Goal: Transaction & Acquisition: Obtain resource

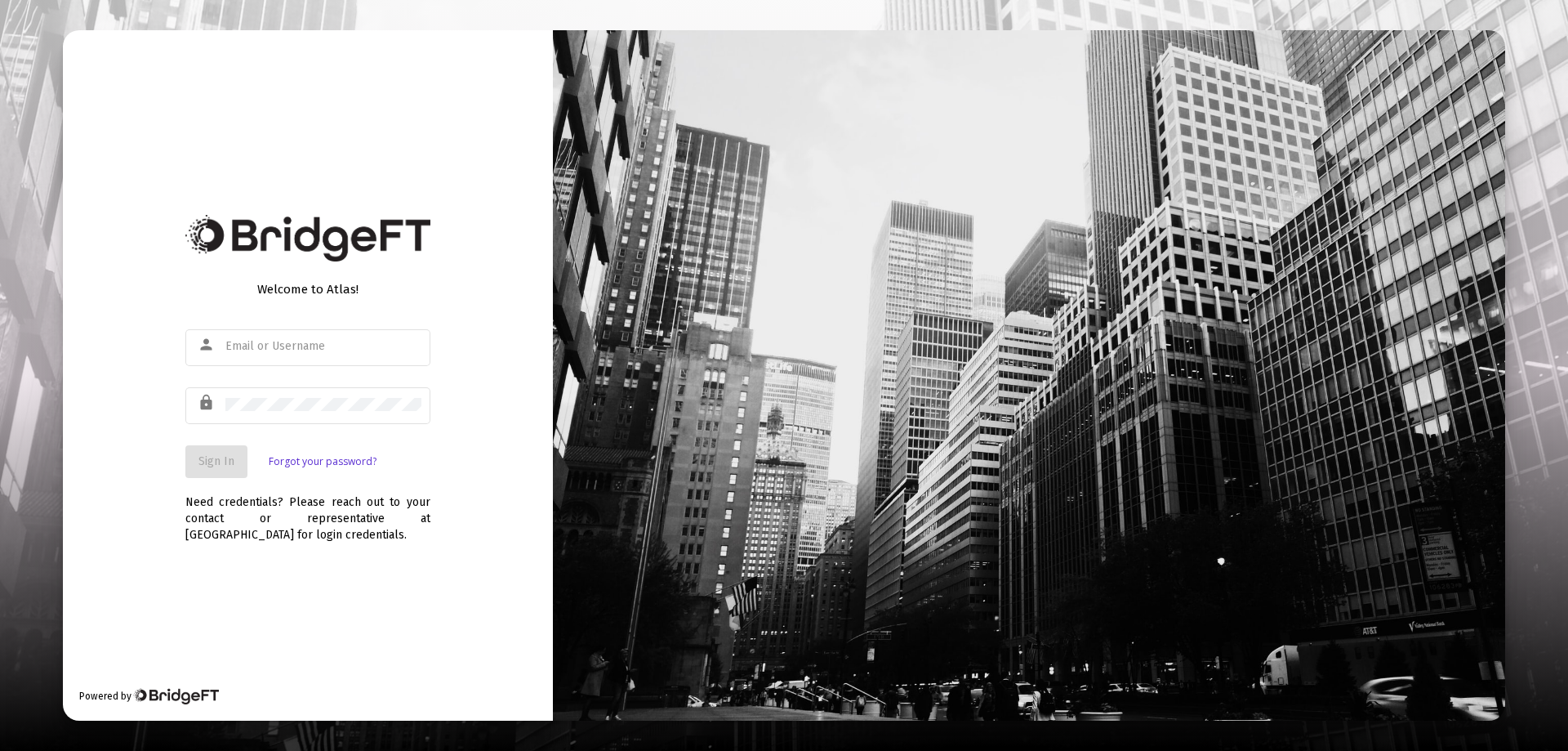
type input "[EMAIL_ADDRESS][DOMAIN_NAME]"
click at [211, 460] on span "Sign In" at bounding box center [216, 460] width 36 height 14
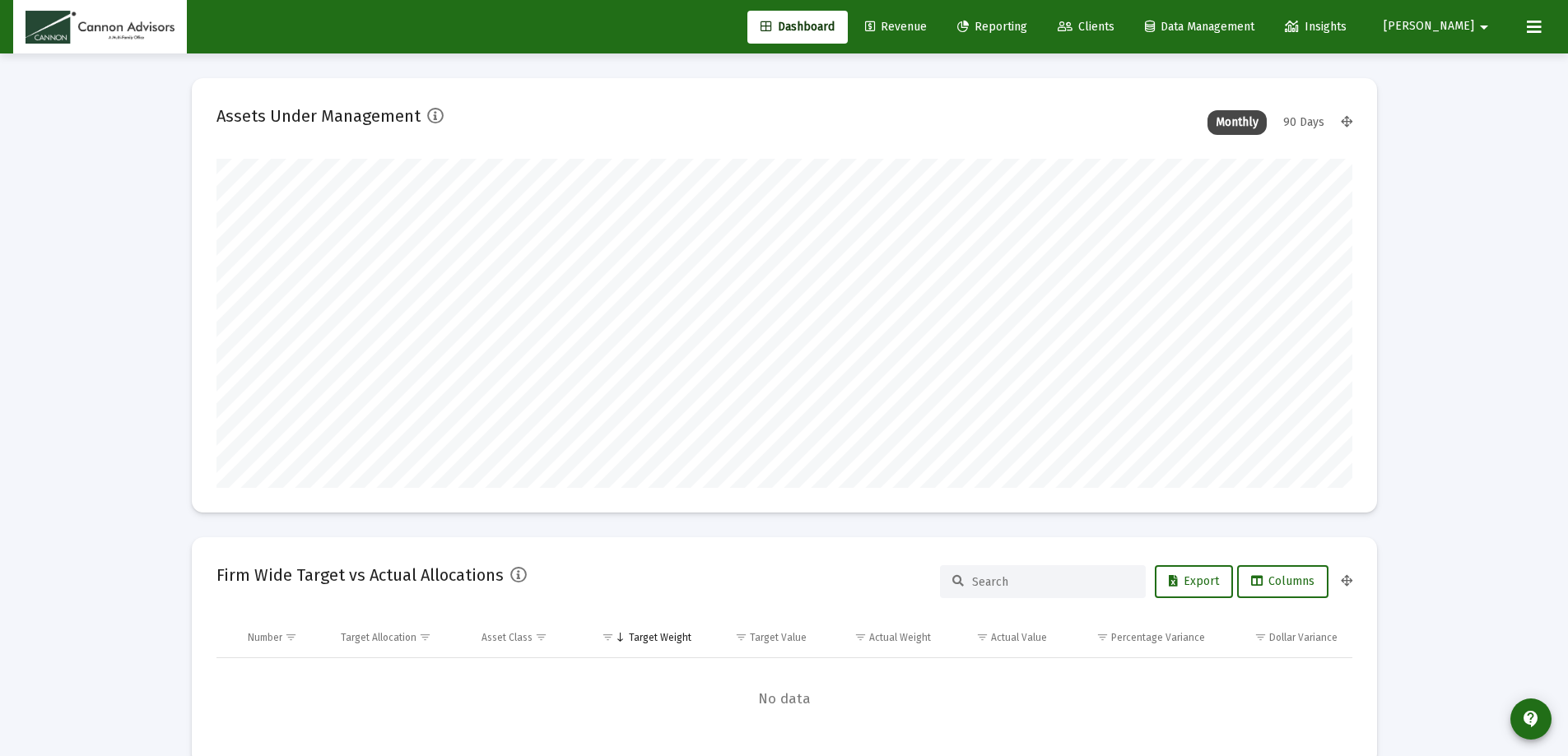
scroll to position [329, 1135]
click at [1114, 24] on span "Clients" at bounding box center [1086, 26] width 57 height 14
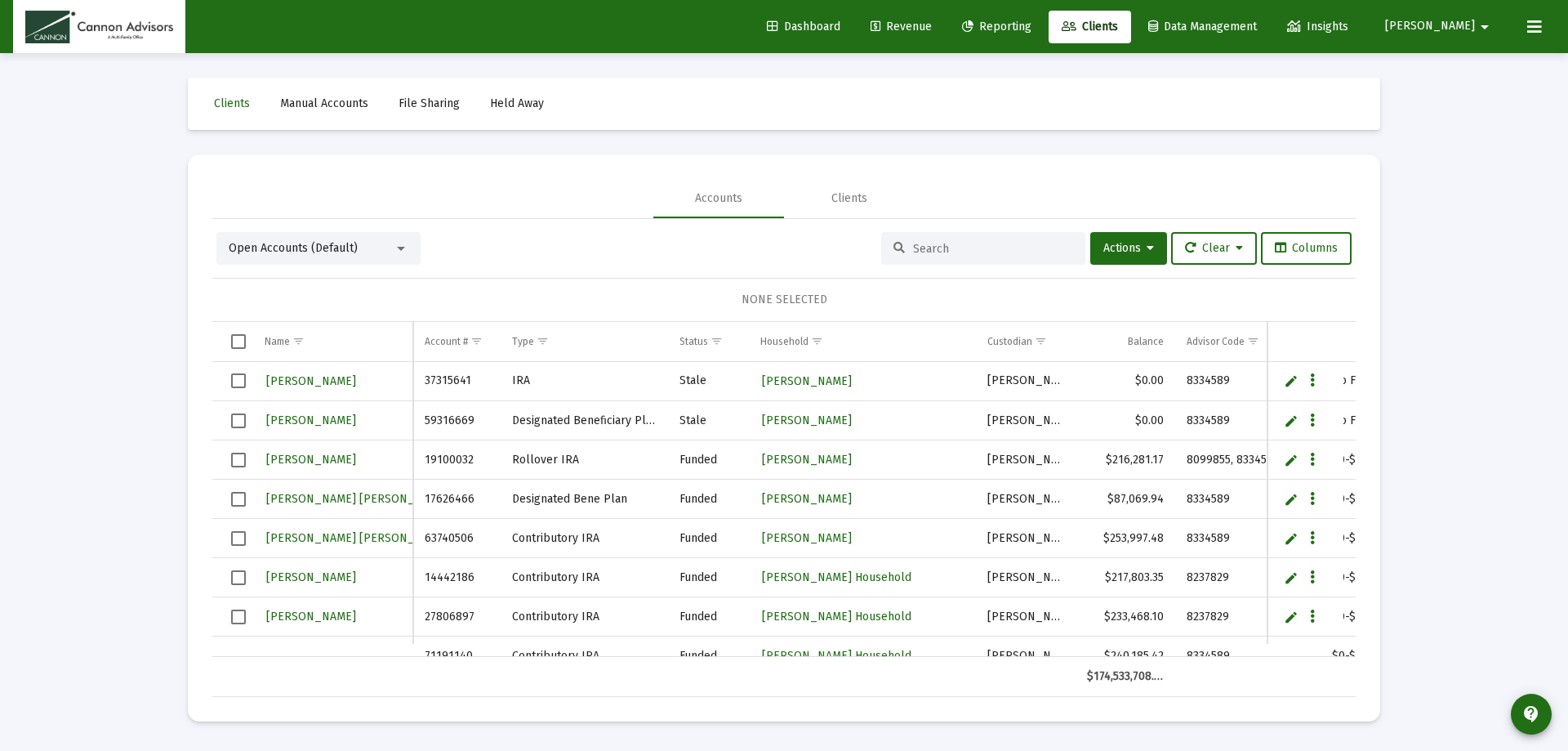
click at [1473, 31] on span "[PERSON_NAME]" at bounding box center [1429, 26] width 90 height 14
click at [1462, 62] on span "Settings" at bounding box center [1475, 69] width 48 height 39
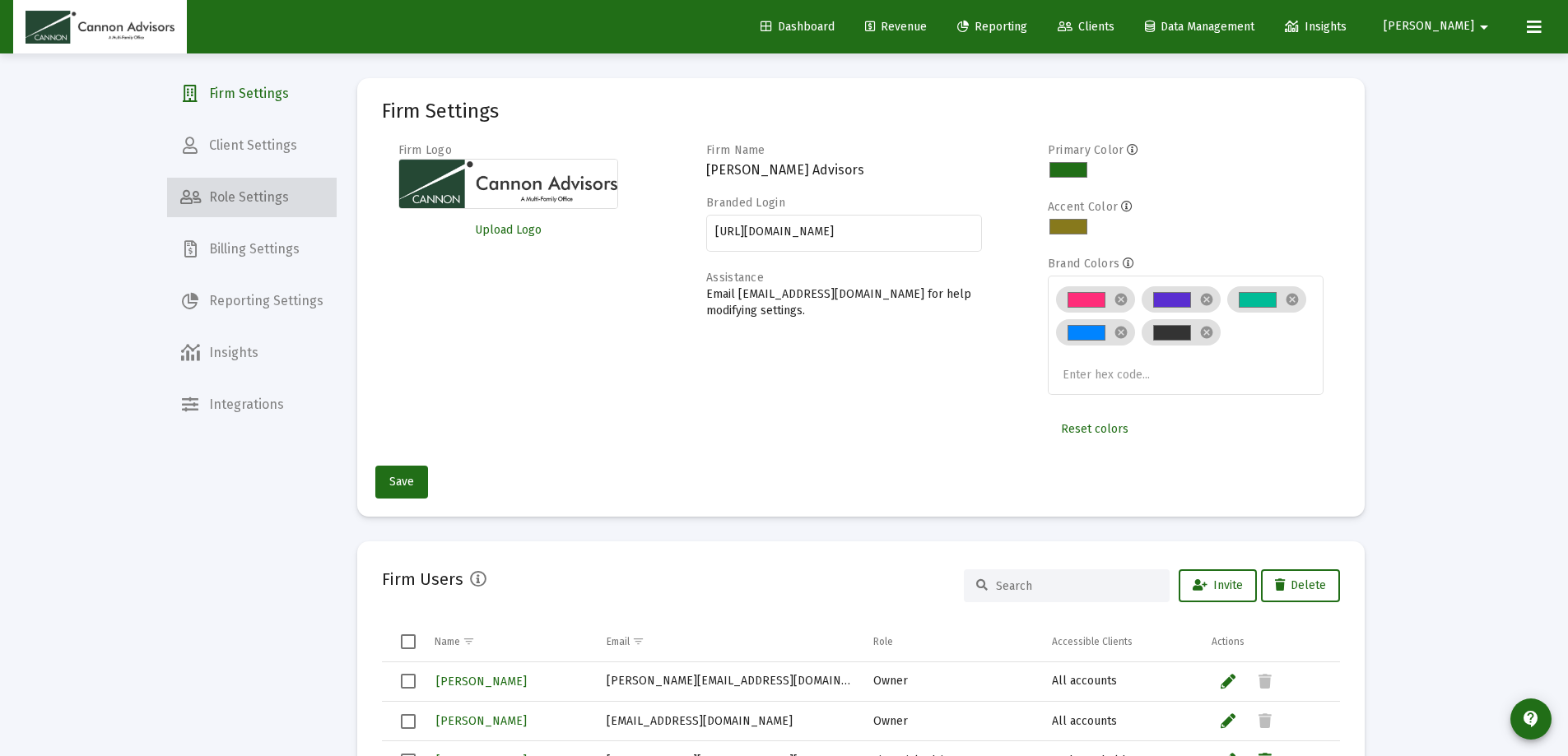
click at [257, 193] on span "Role Settings" at bounding box center [252, 198] width 170 height 39
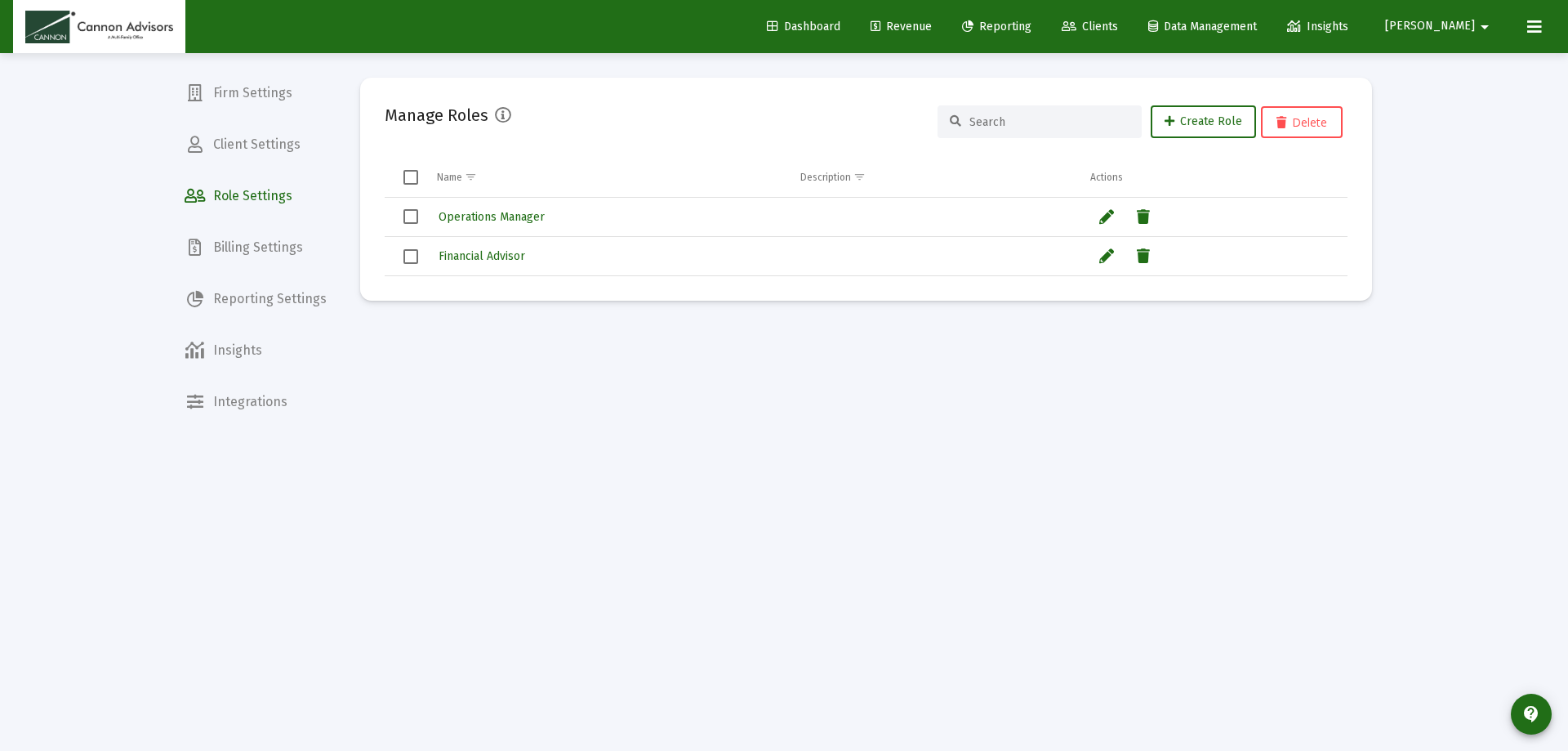
click at [280, 87] on span "Firm Settings" at bounding box center [255, 93] width 168 height 39
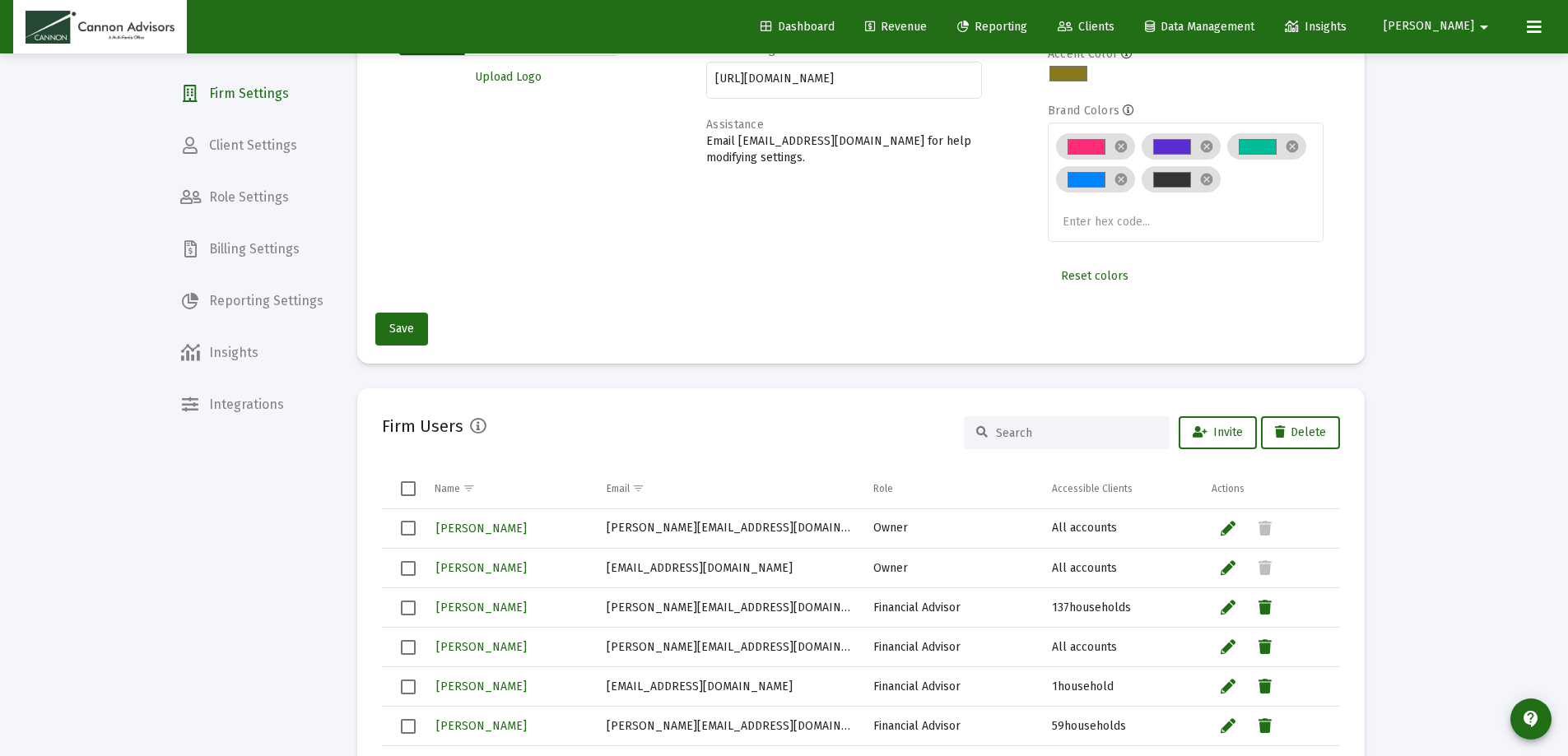
scroll to position [329, 0]
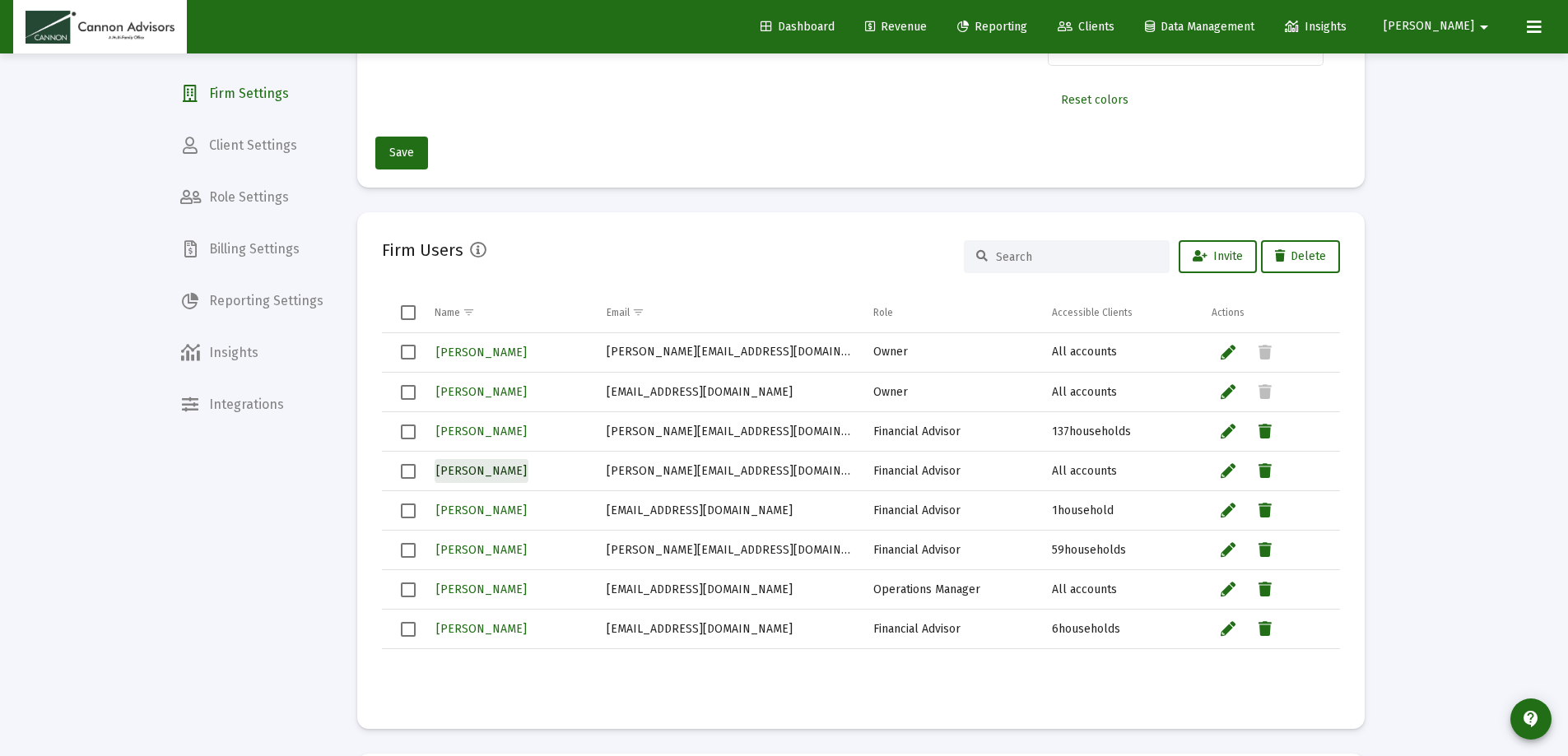
click at [481, 471] on span "[PERSON_NAME]" at bounding box center [481, 471] width 90 height 14
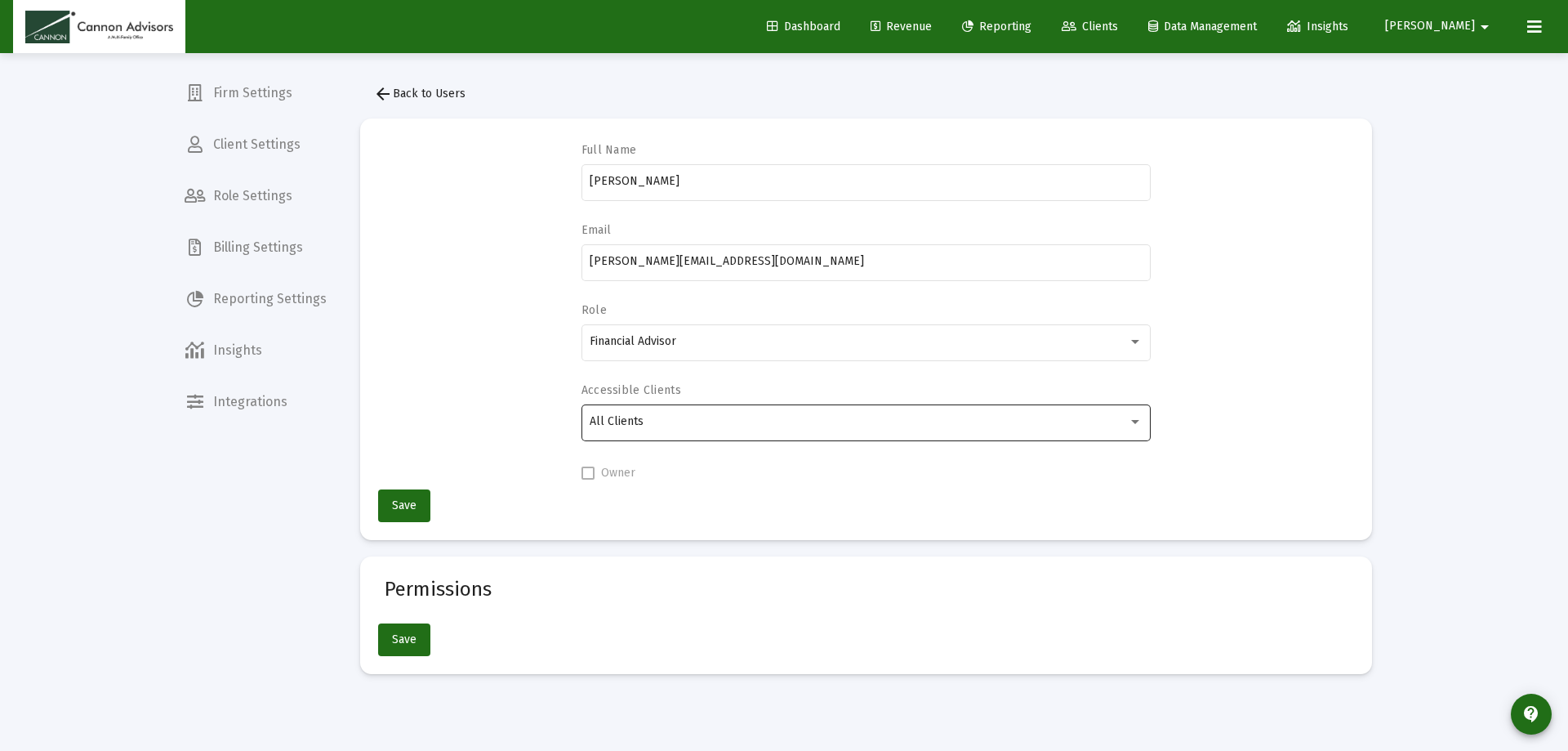
click at [923, 427] on div "All Clients" at bounding box center [858, 421] width 537 height 13
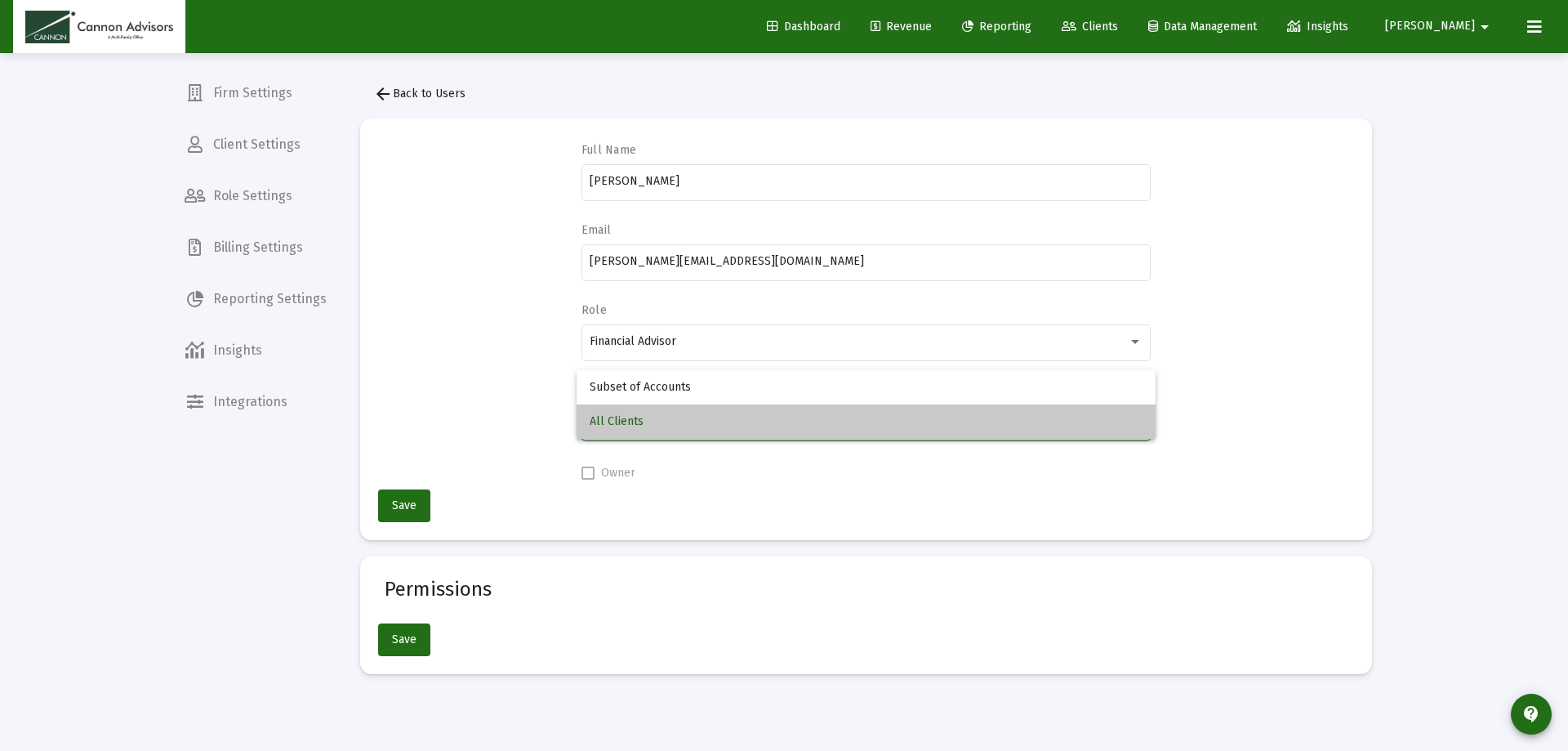
click at [923, 427] on span "All Clients" at bounding box center [865, 421] width 552 height 34
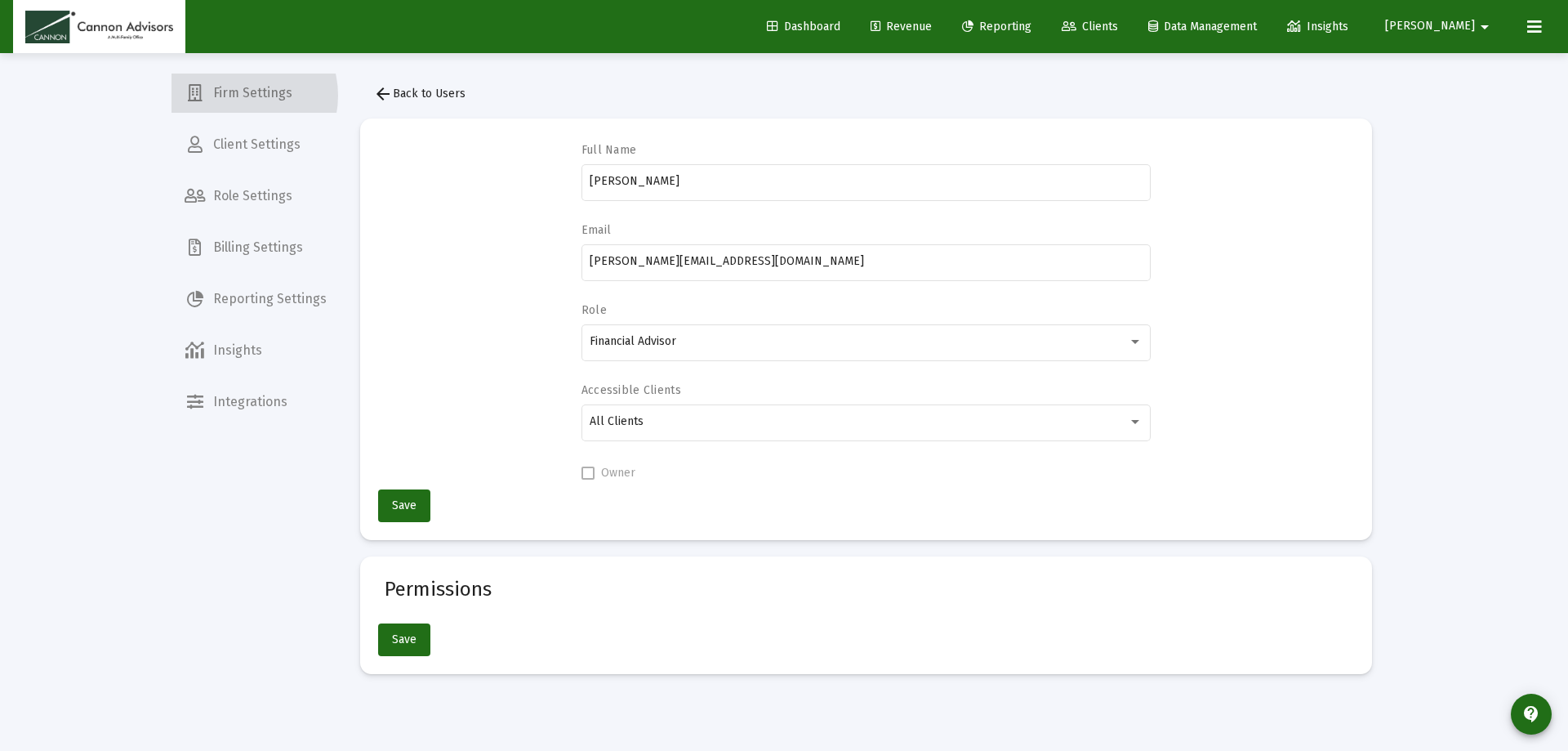
click at [237, 95] on span "Firm Settings" at bounding box center [255, 93] width 168 height 39
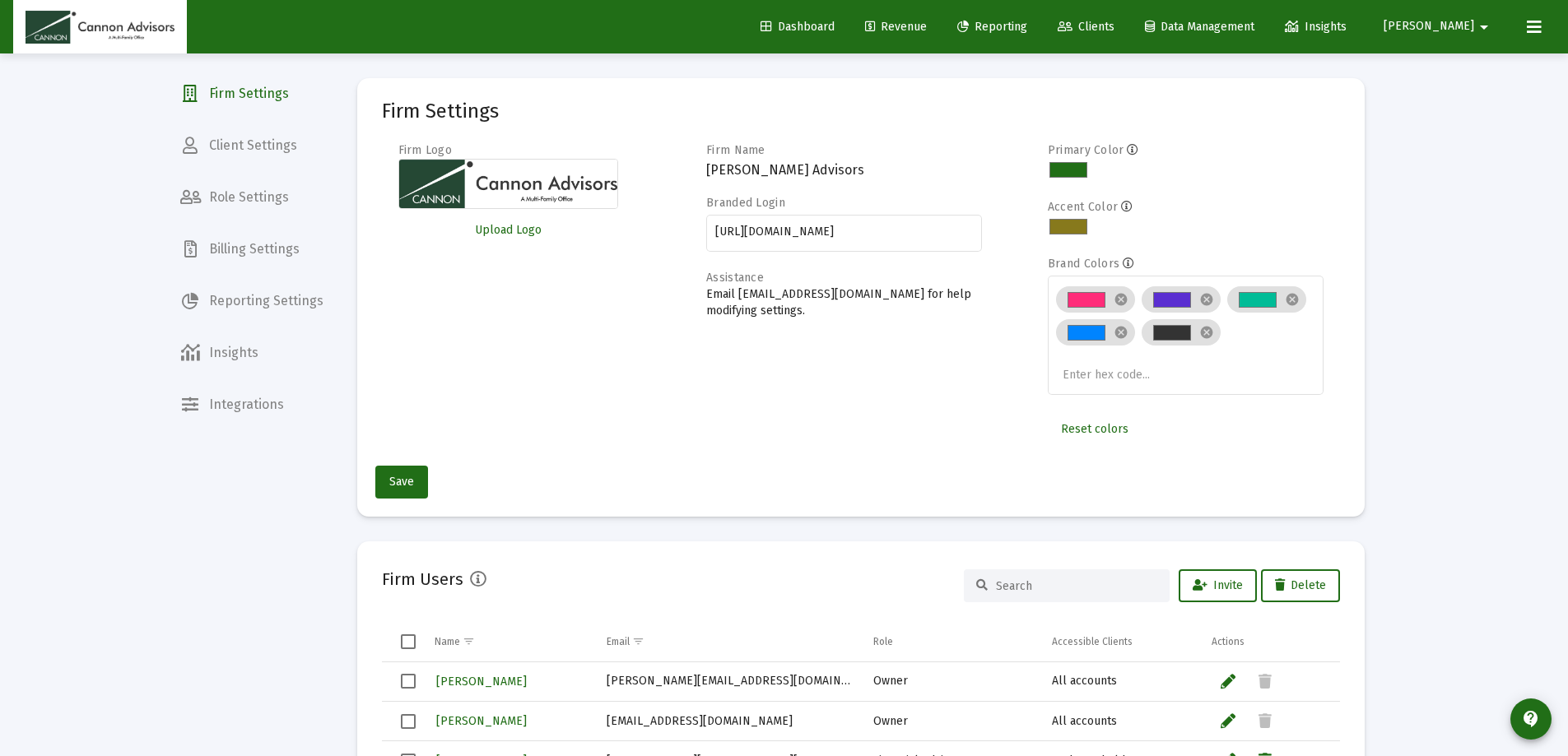
scroll to position [82, 0]
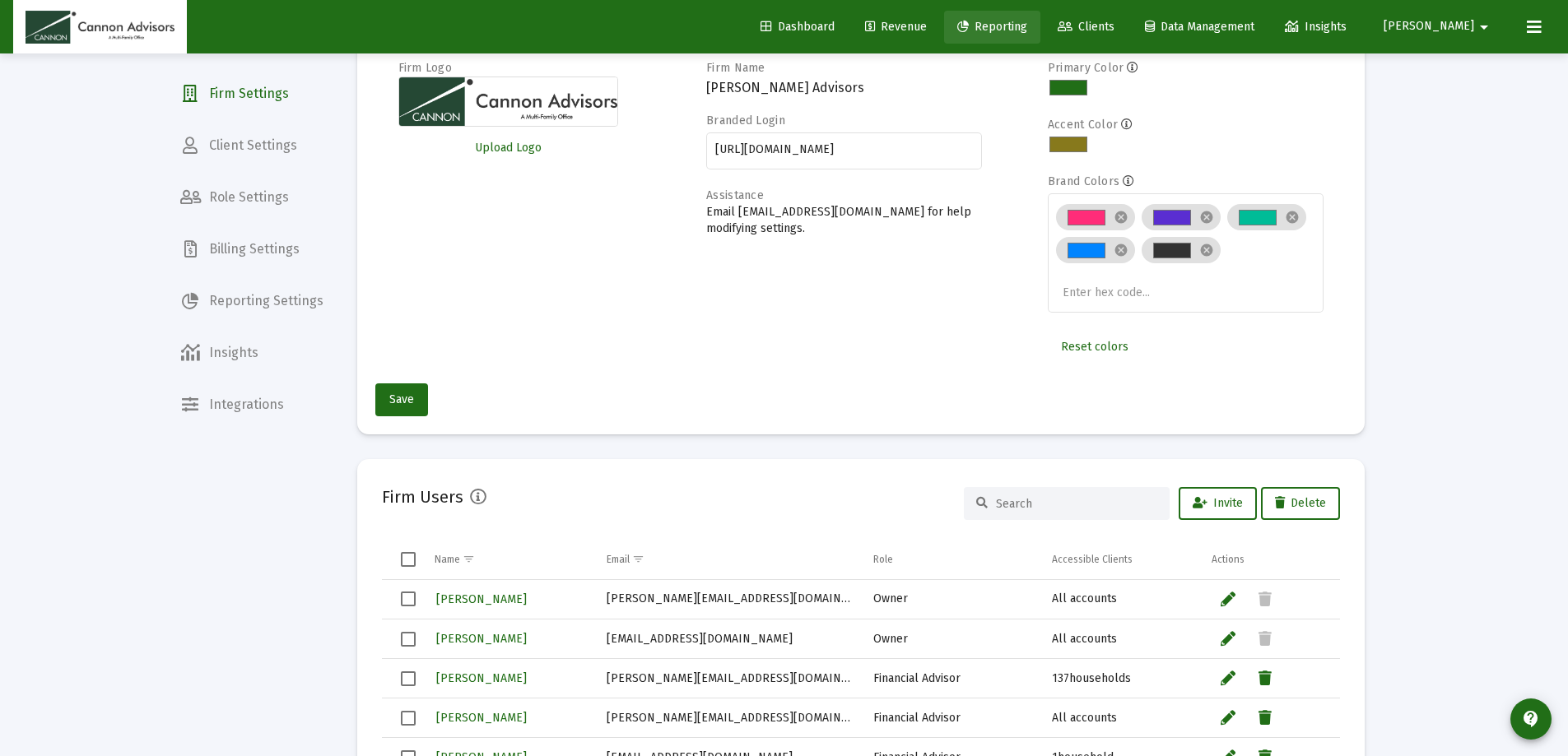
click at [1027, 24] on span "Reporting" at bounding box center [992, 26] width 70 height 14
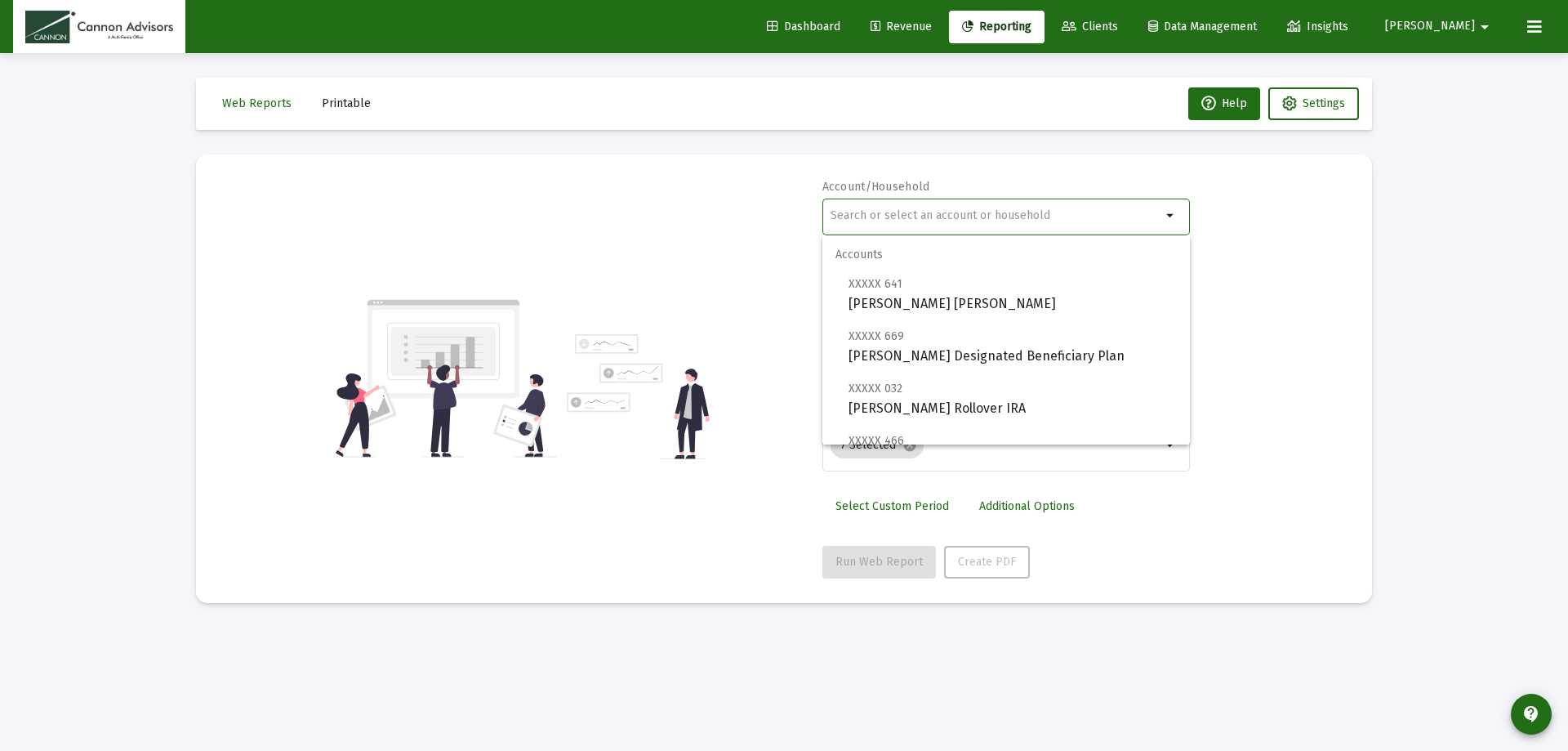
click at [953, 216] on input "text" at bounding box center [995, 216] width 330 height 13
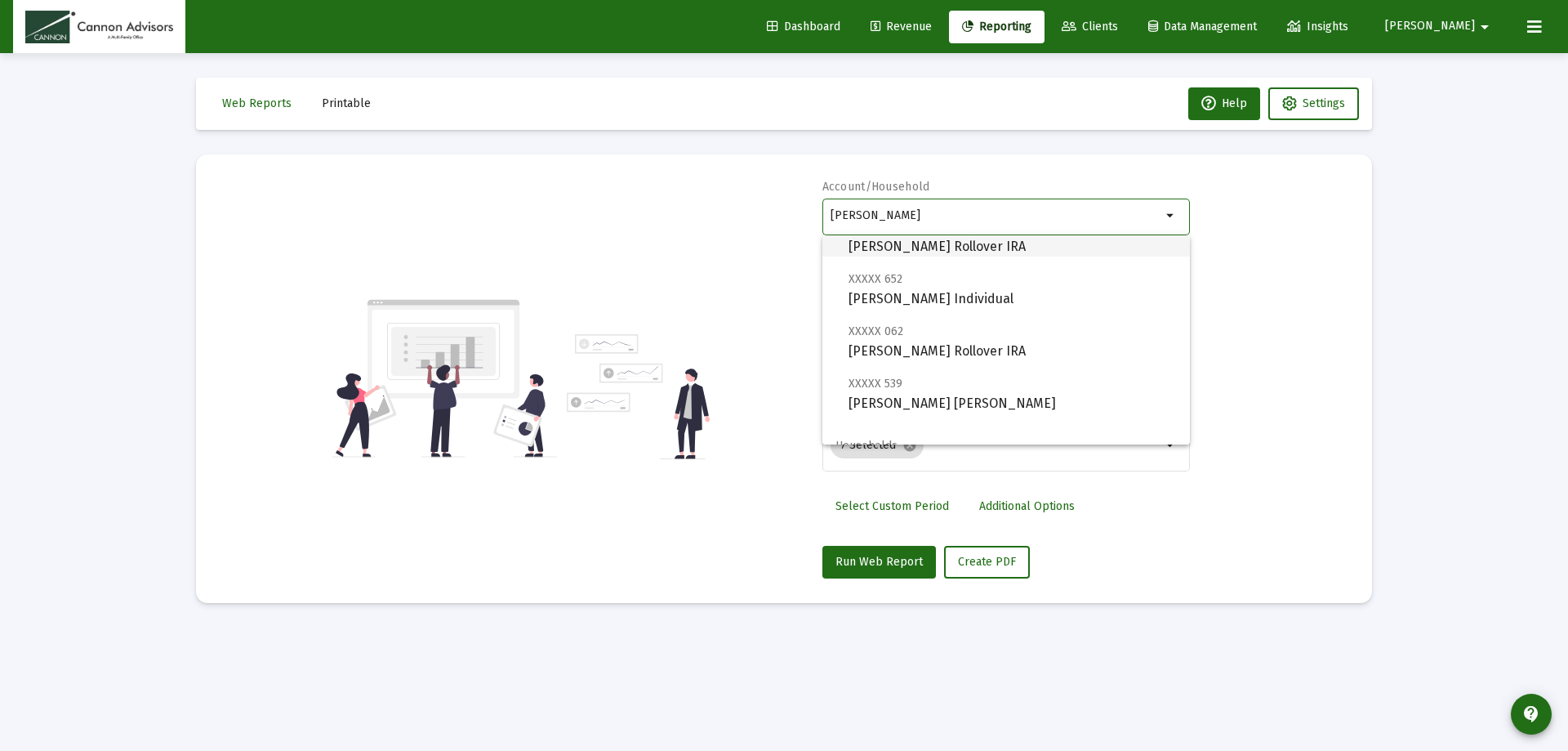
scroll to position [118, 0]
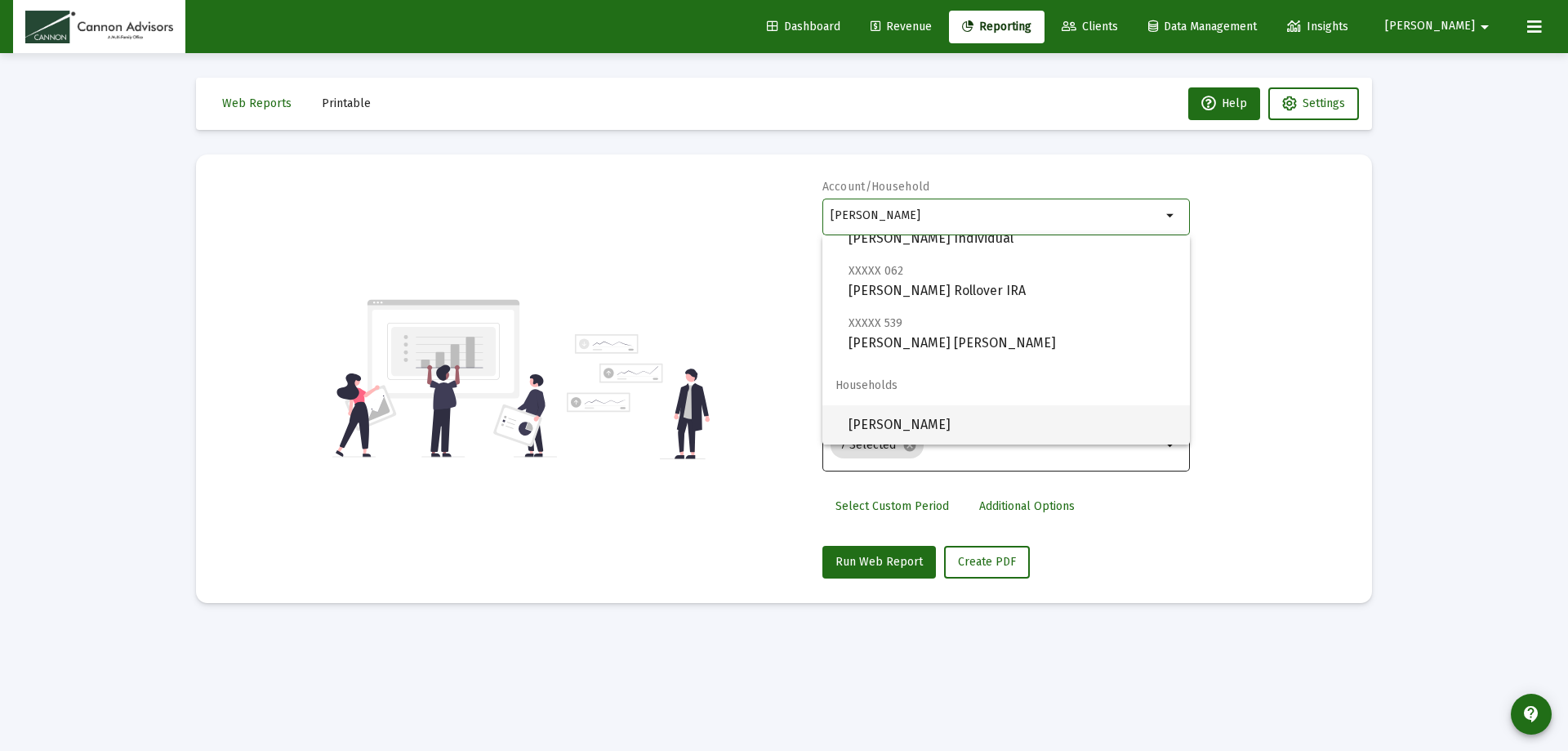
click at [1029, 423] on span "[PERSON_NAME]" at bounding box center [1013, 425] width 329 height 39
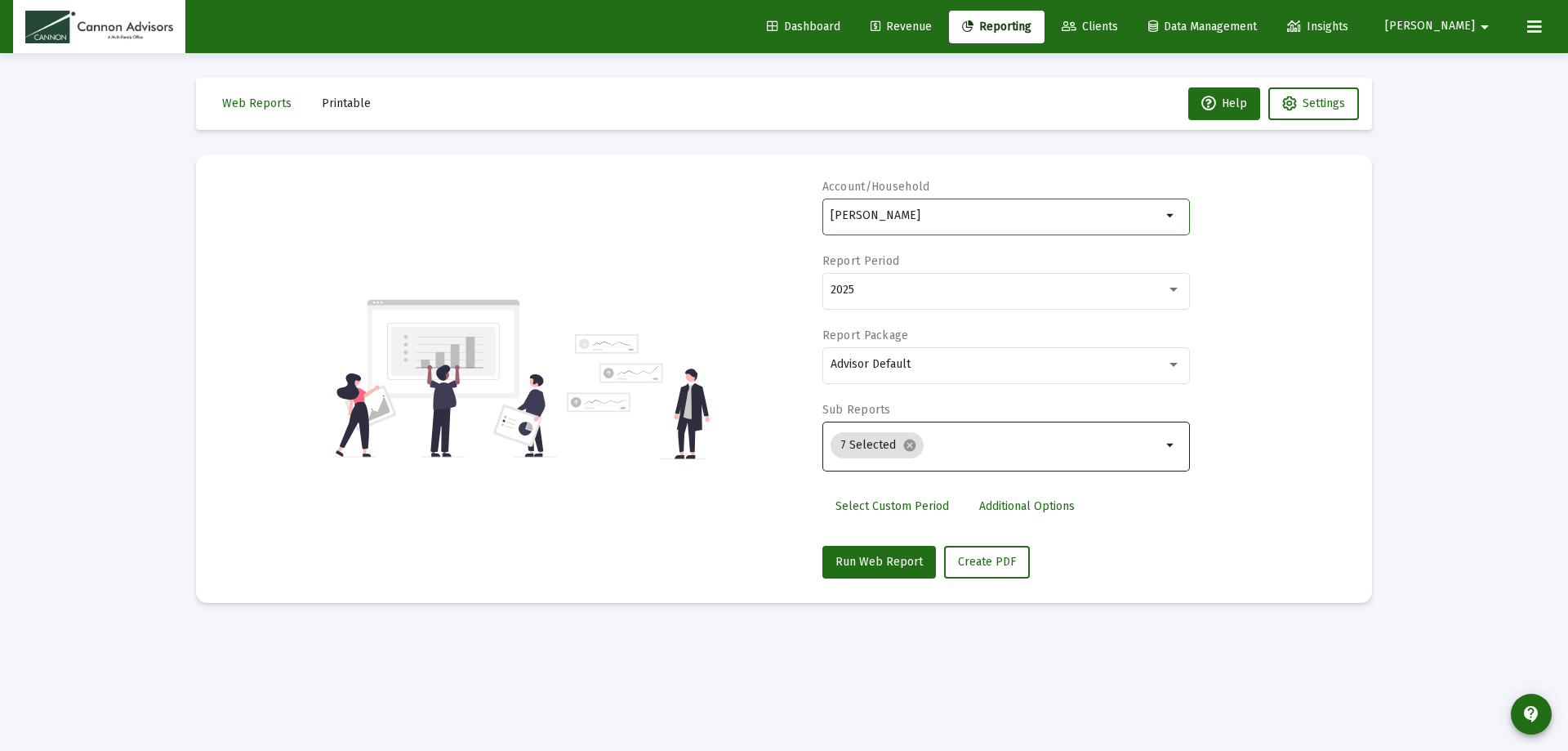
type input "[PERSON_NAME]"
click at [1172, 294] on div at bounding box center [1174, 290] width 15 height 13
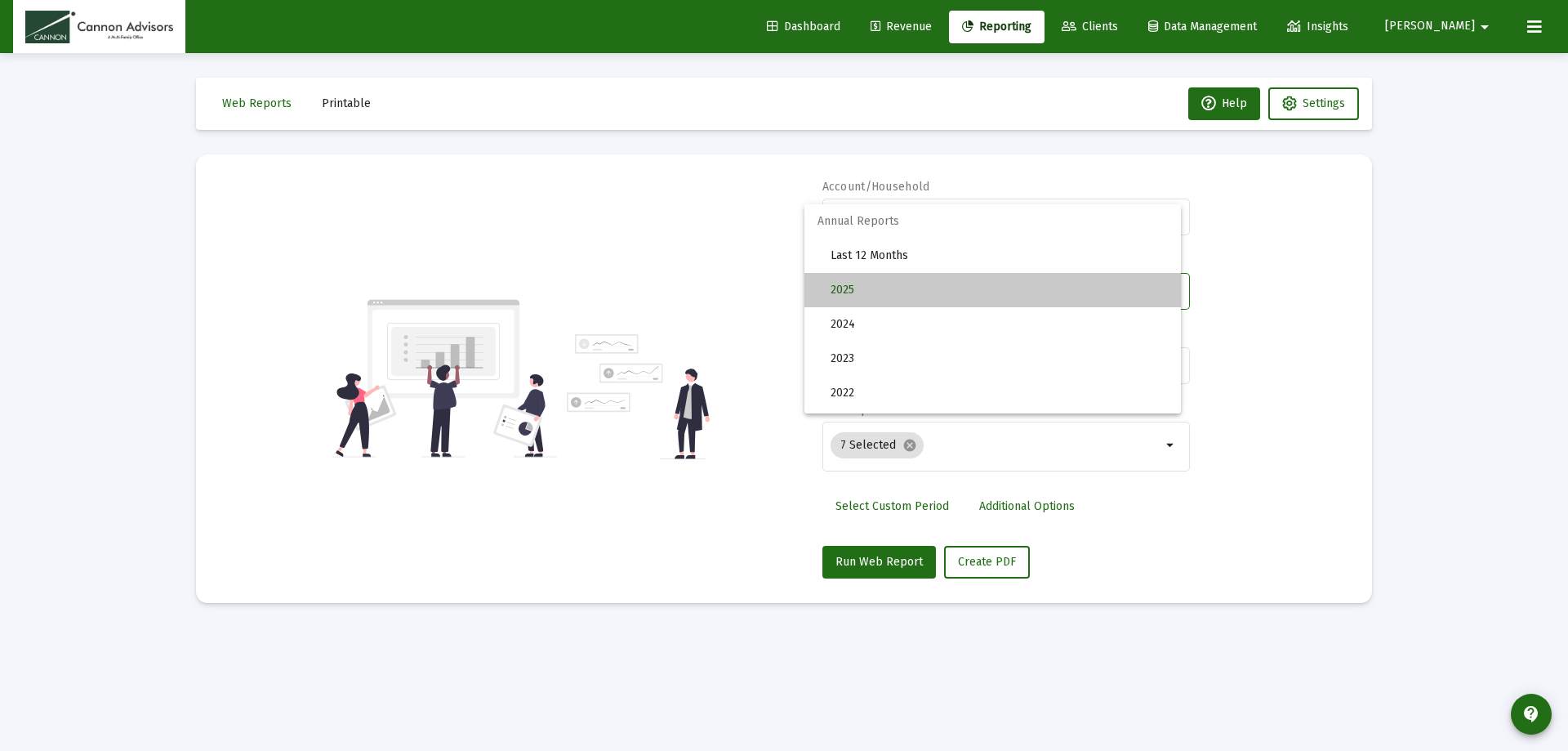
click at [1046, 280] on span "2025" at bounding box center [999, 290] width 337 height 34
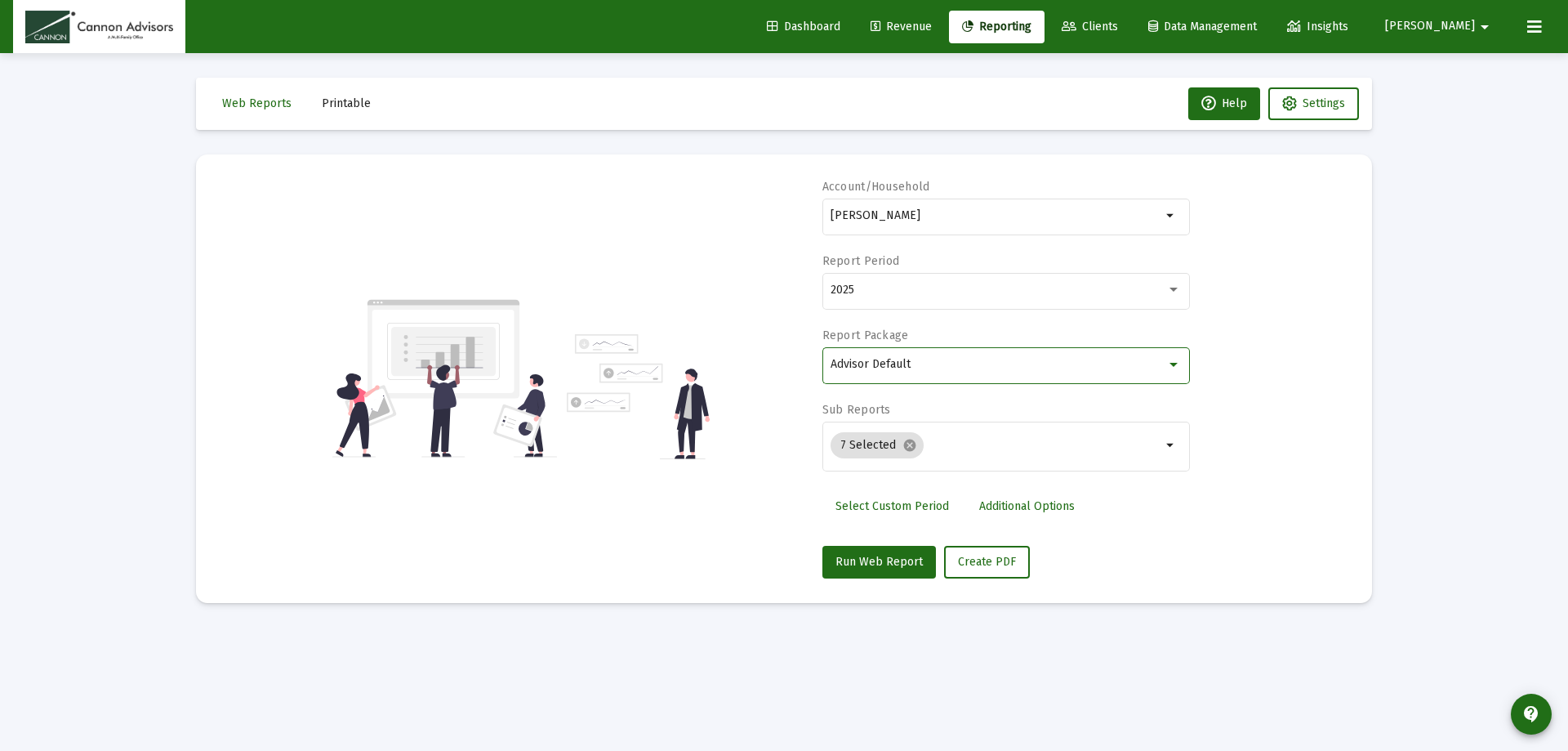
click at [1015, 364] on div "Advisor Default" at bounding box center [998, 364] width 336 height 13
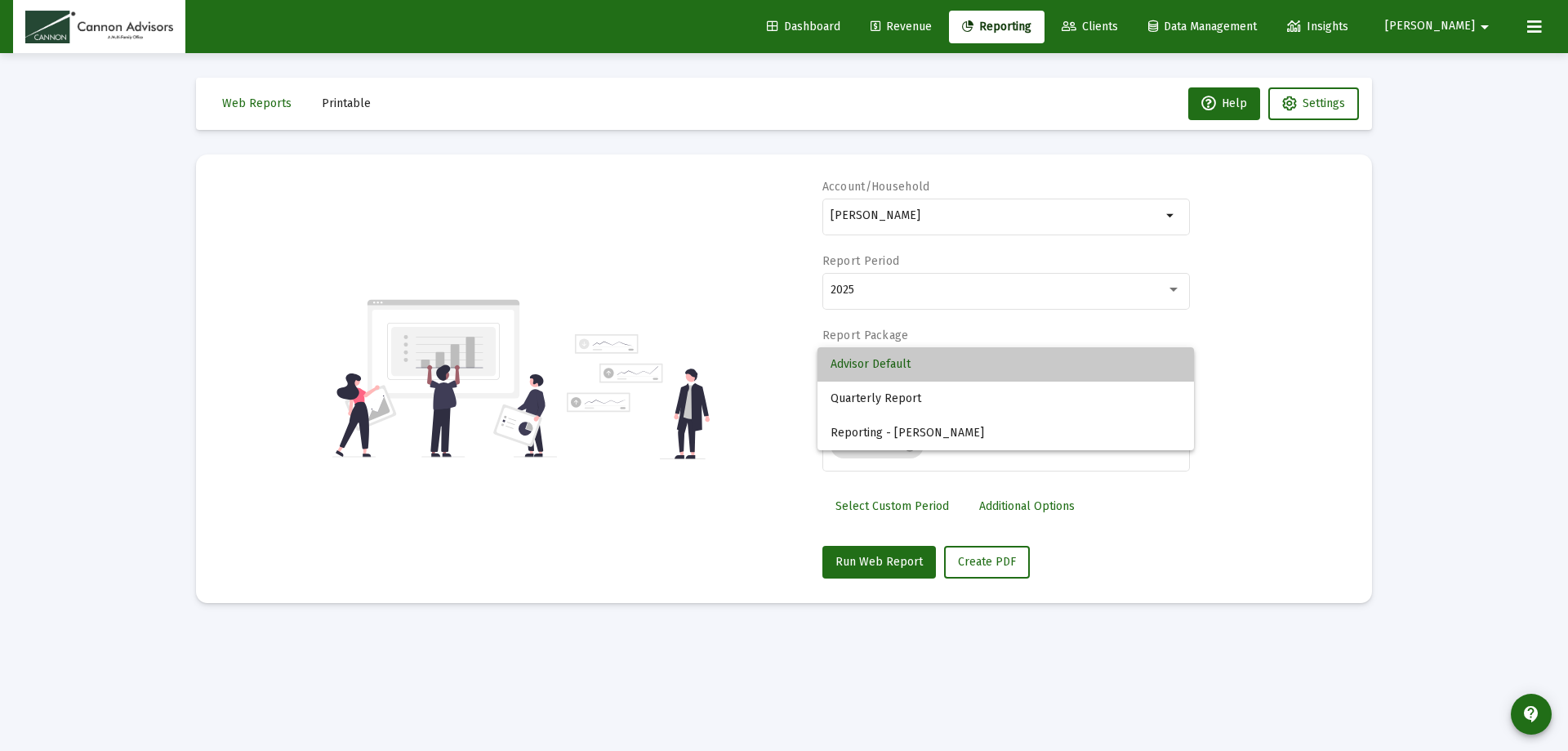
click at [1015, 364] on span "Advisor Default" at bounding box center [1005, 364] width 350 height 34
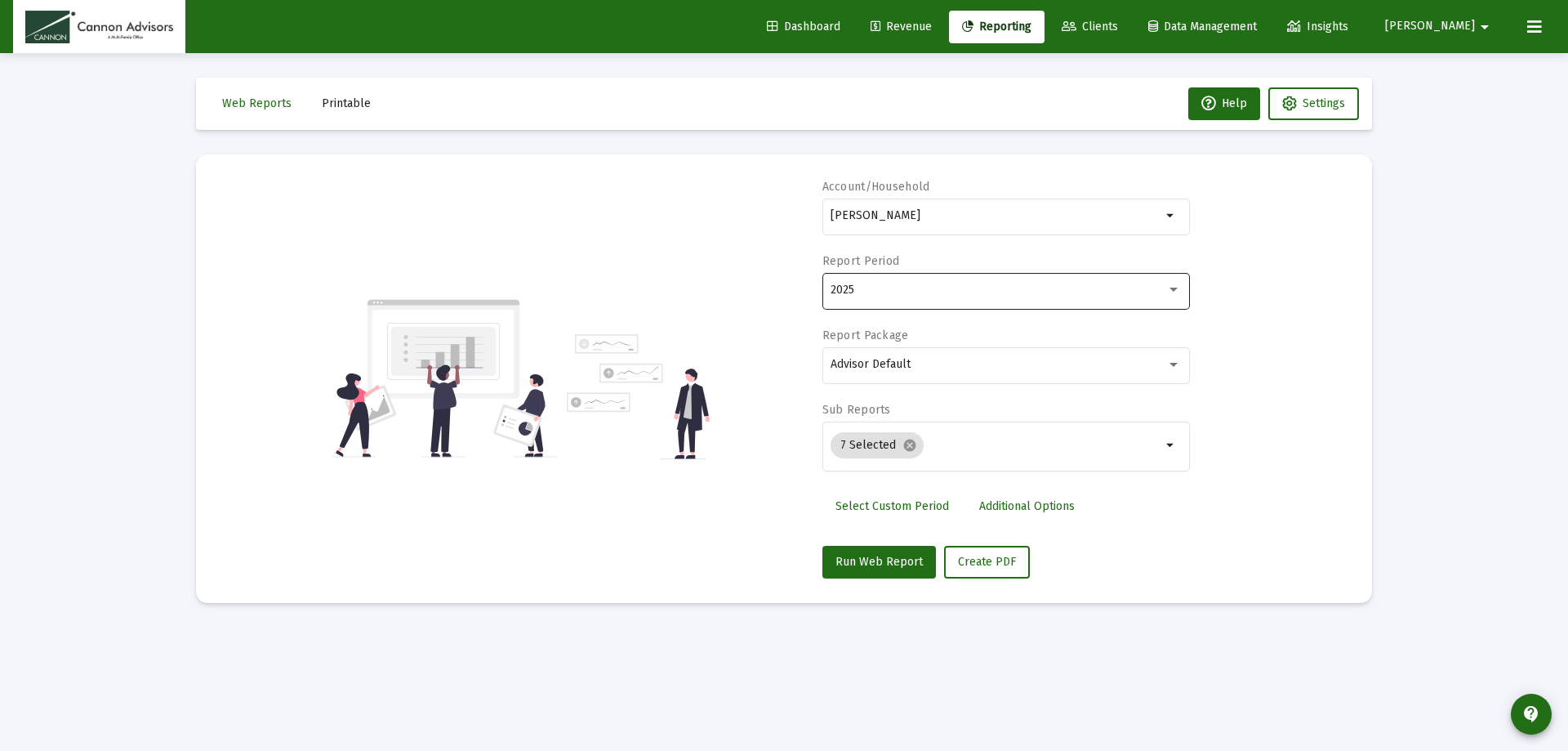
click at [1012, 288] on div "2025" at bounding box center [998, 290] width 336 height 13
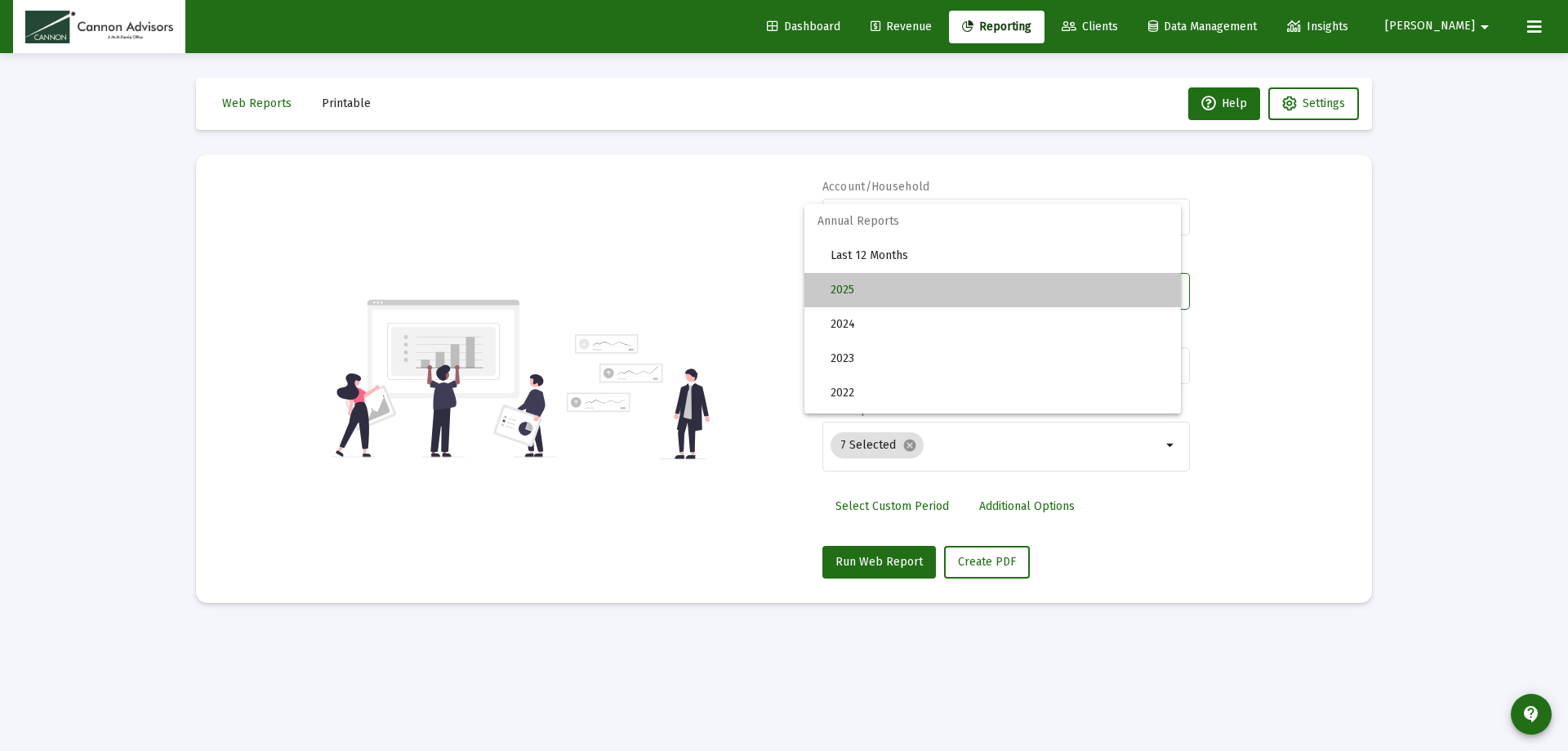
click at [1012, 288] on span "2025" at bounding box center [999, 290] width 337 height 34
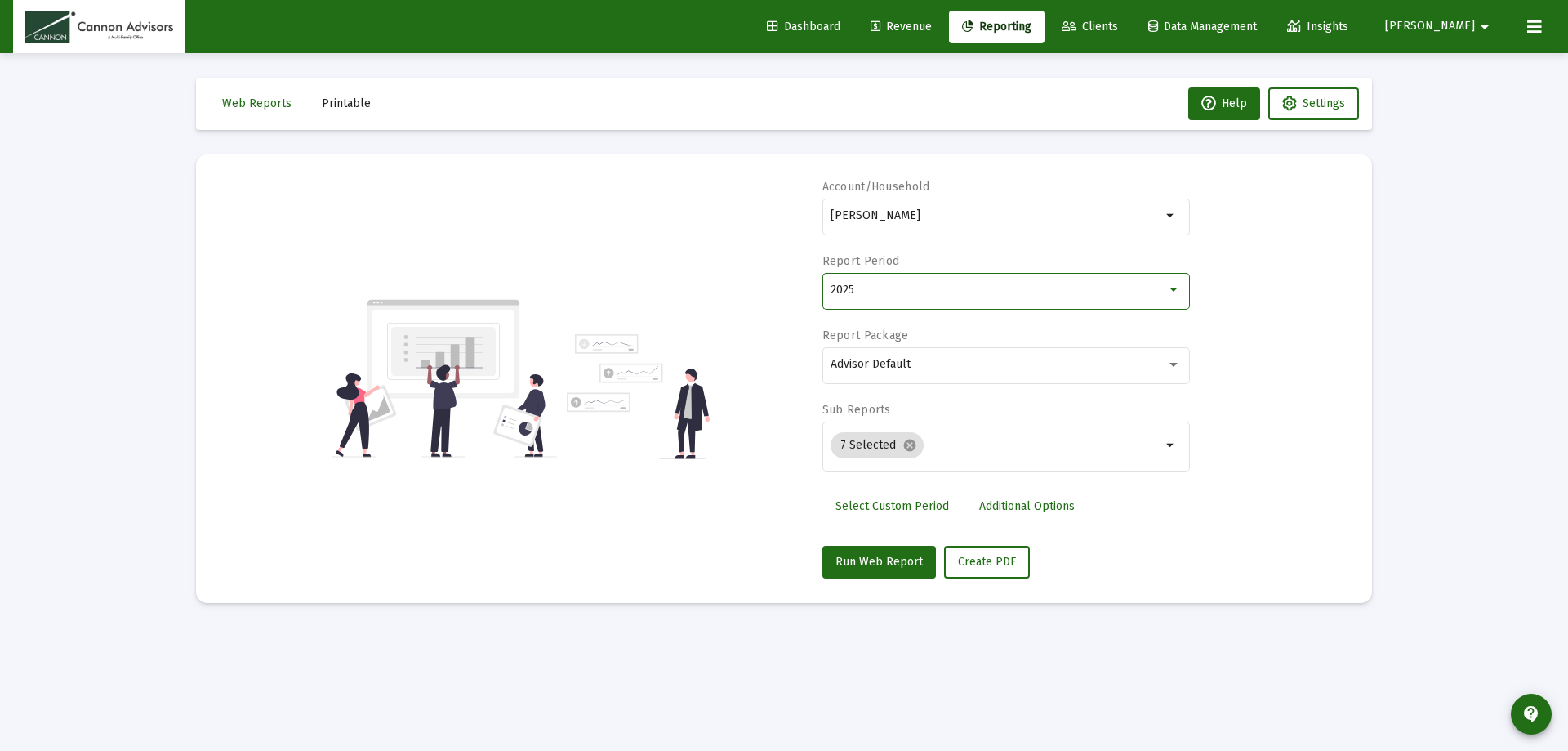
click at [1085, 281] on div "2025" at bounding box center [1005, 289] width 350 height 40
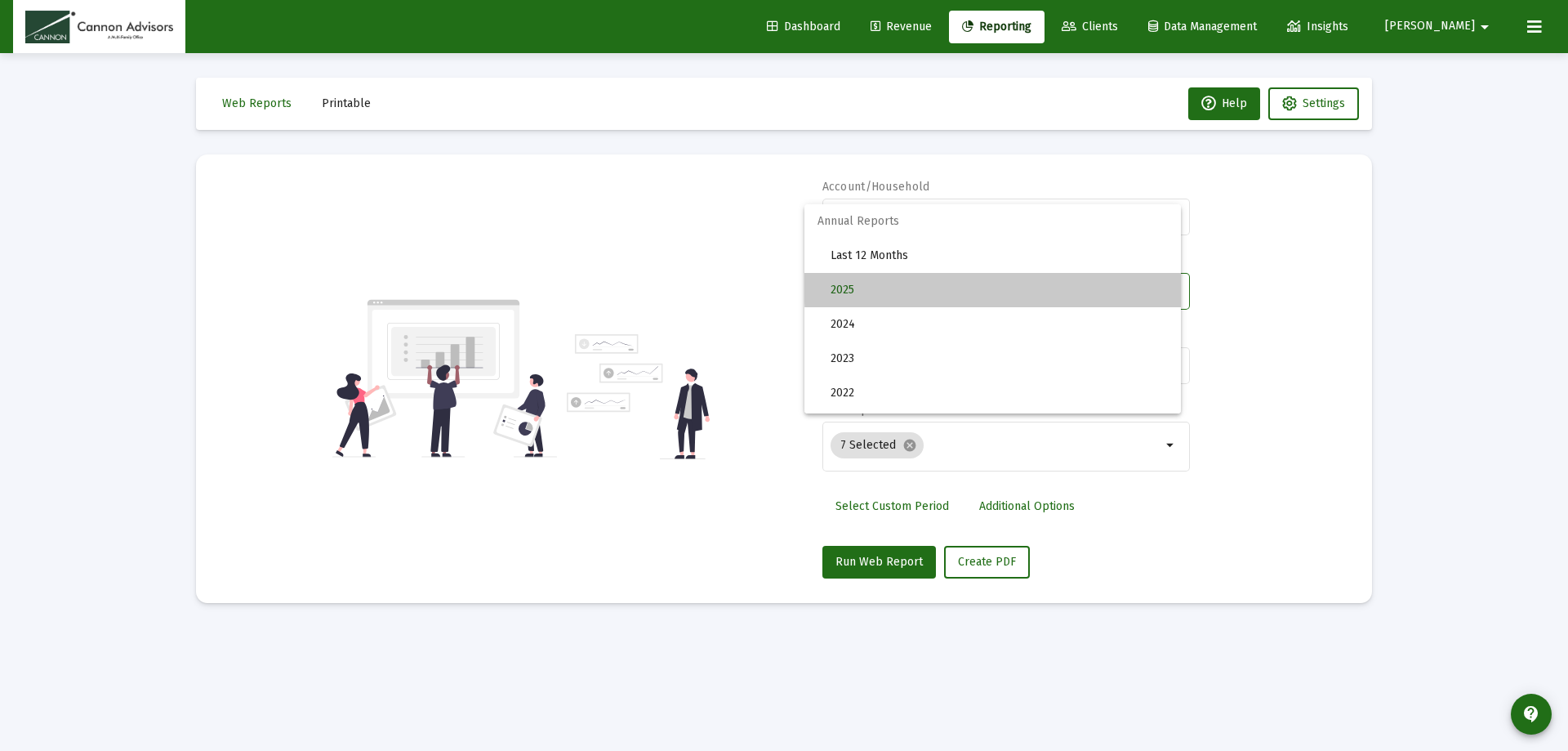
click at [1085, 281] on span "2025" at bounding box center [999, 290] width 337 height 34
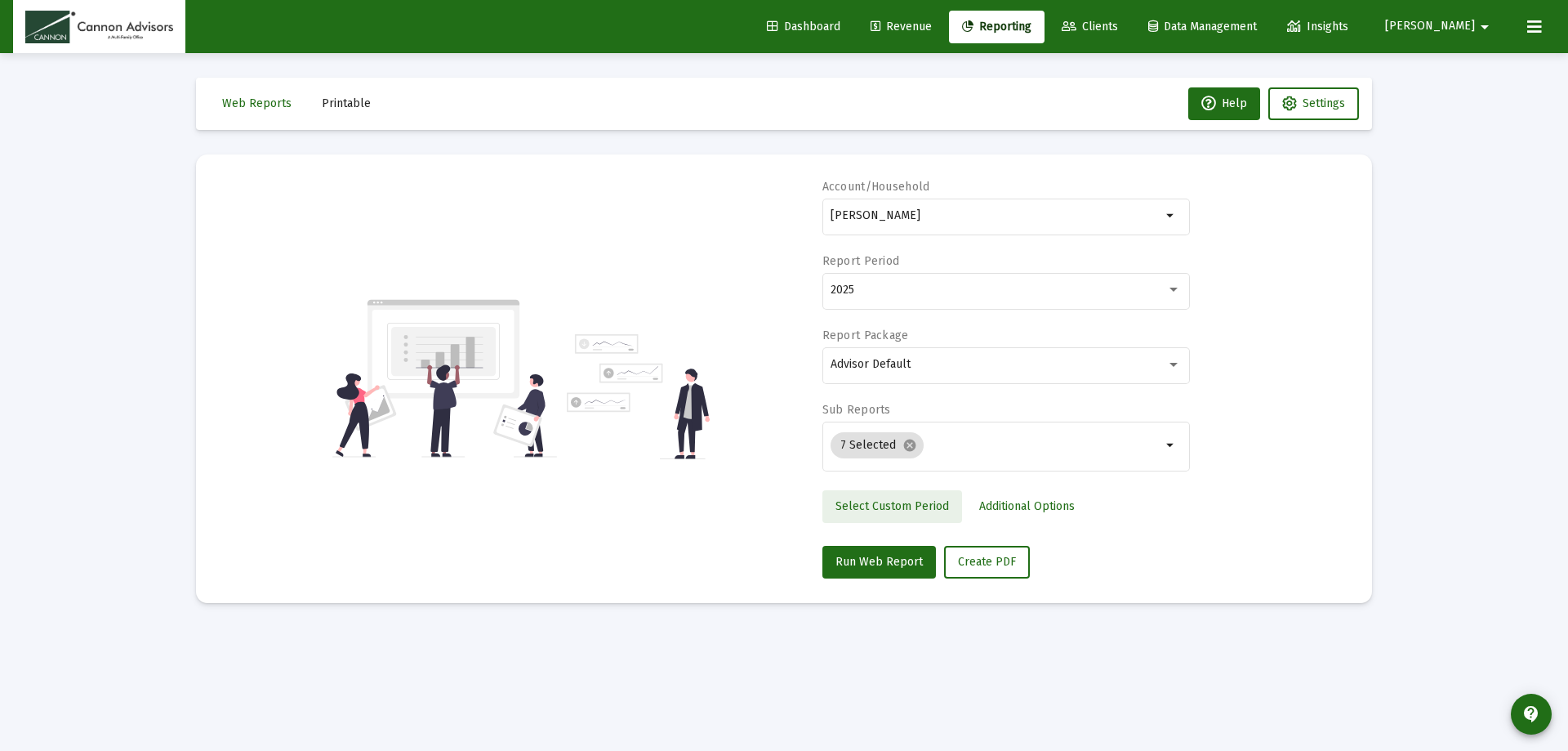
click at [908, 503] on span "Select Custom Period" at bounding box center [891, 506] width 114 height 14
click at [912, 506] on span "Select Standard Period" at bounding box center [895, 506] width 121 height 14
click at [922, 368] on div "Advisor Default" at bounding box center [998, 364] width 336 height 13
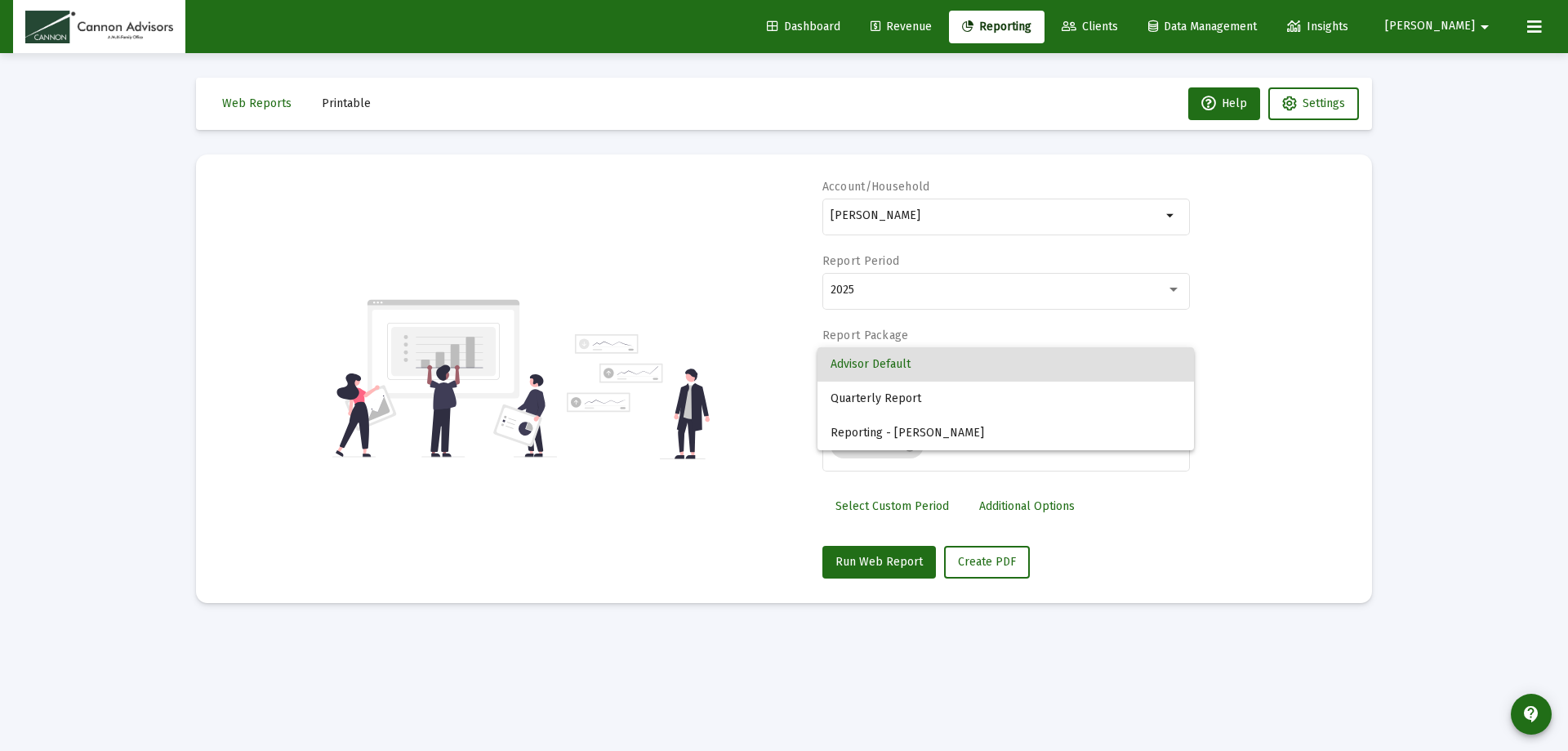
click at [922, 368] on span "Advisor Default" at bounding box center [1005, 364] width 350 height 34
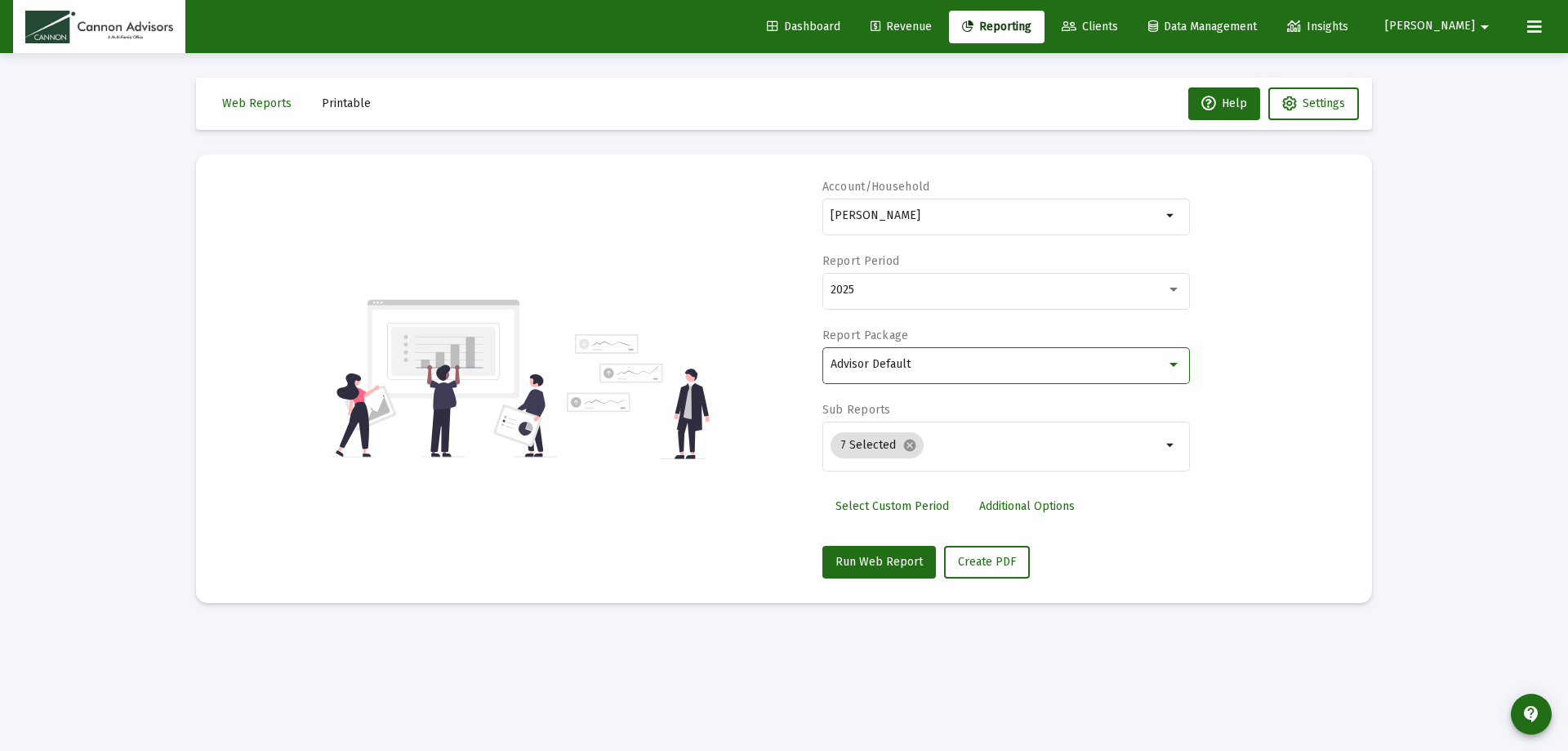
click at [922, 368] on div "Advisor Default" at bounding box center [998, 364] width 336 height 13
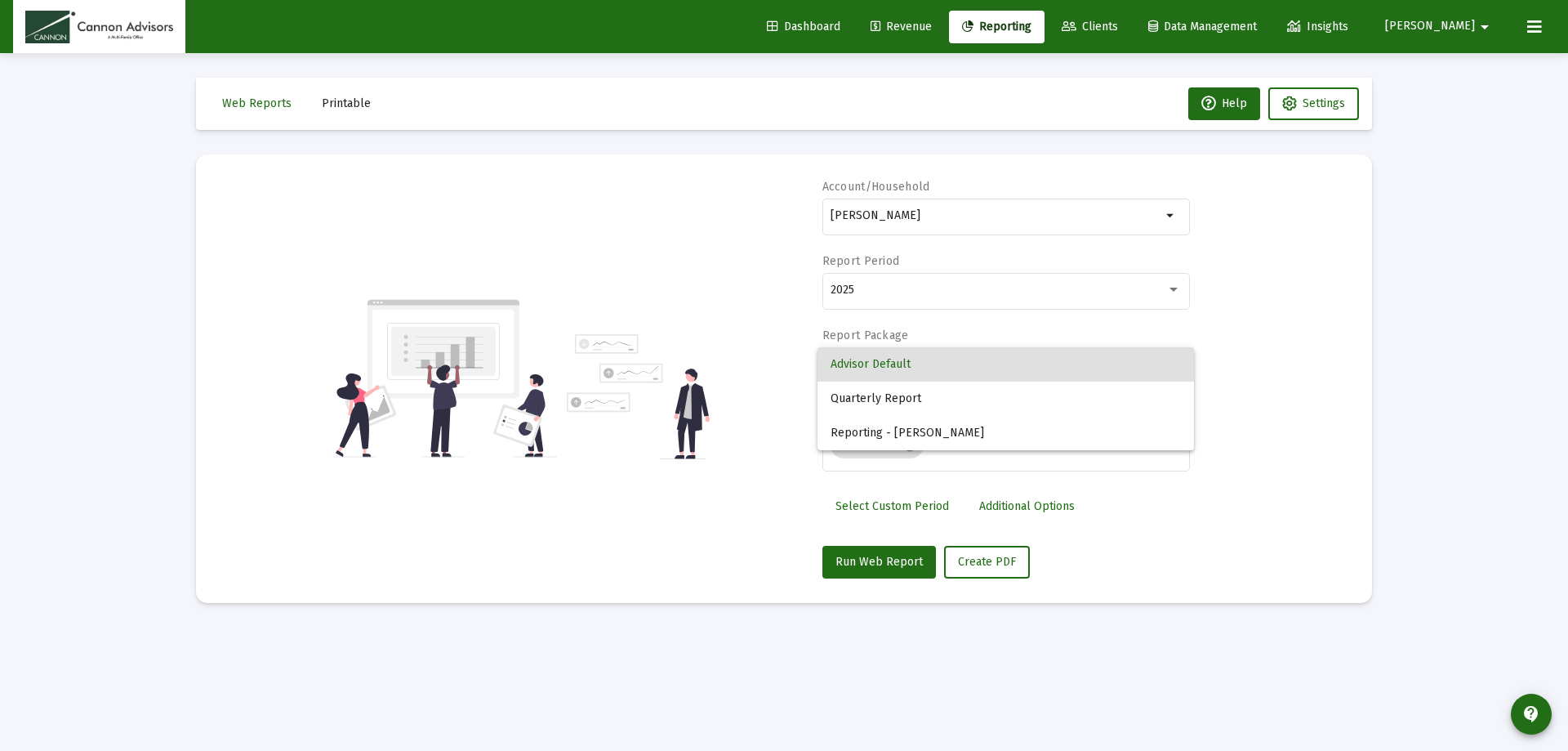
click at [927, 366] on span "Advisor Default" at bounding box center [1005, 364] width 350 height 34
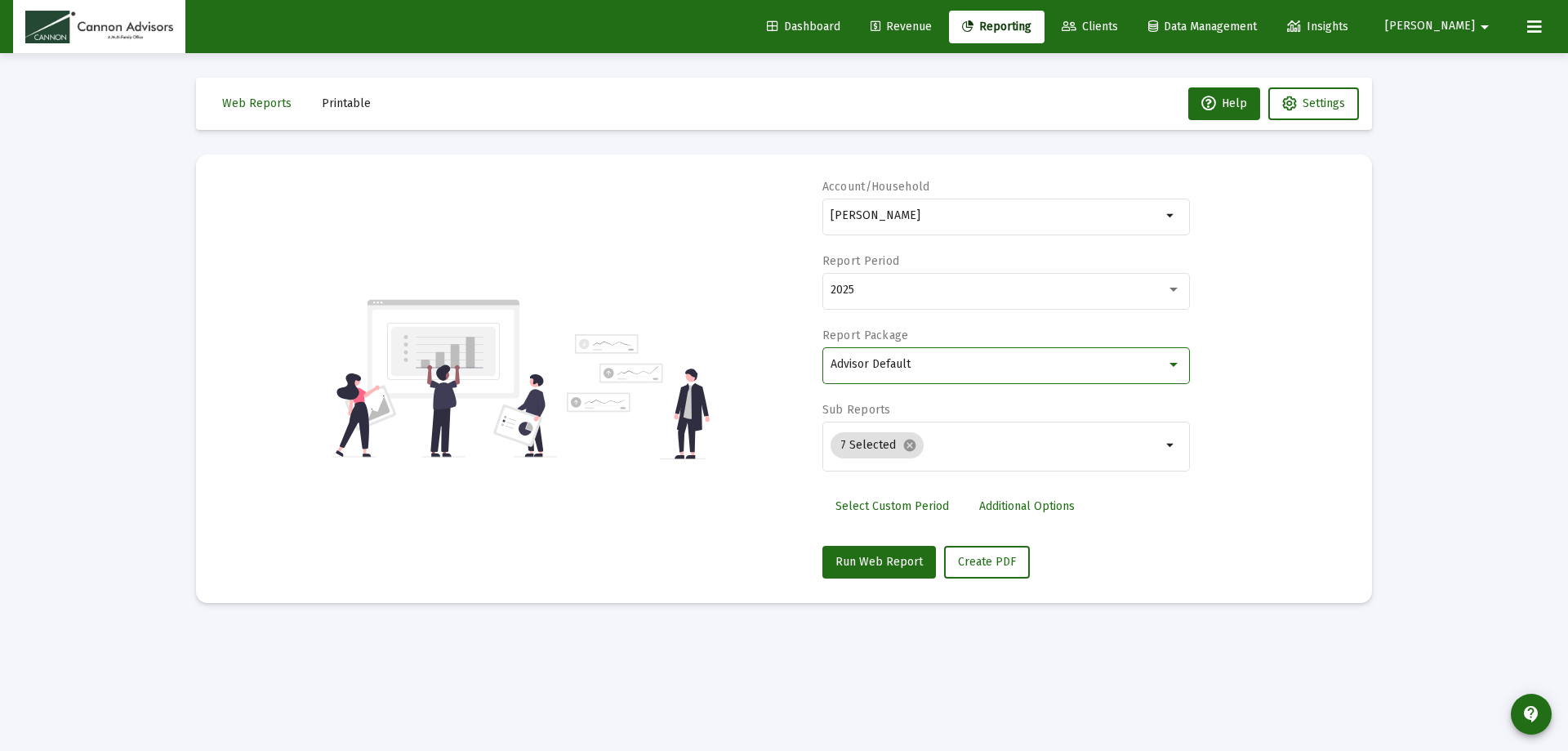
click at [926, 360] on div "Advisor Default" at bounding box center [998, 364] width 336 height 13
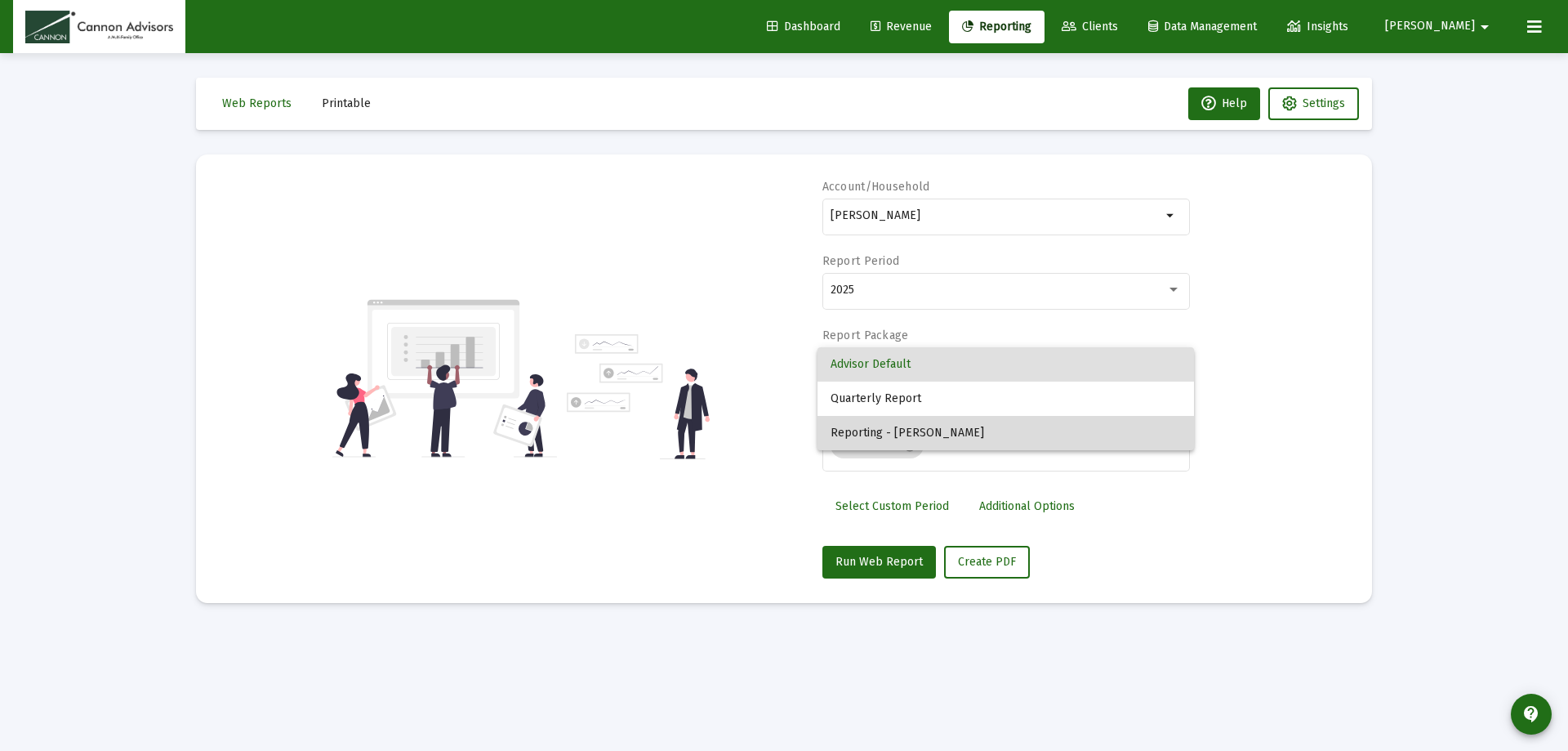
click at [878, 432] on span "Reporting - [PERSON_NAME]" at bounding box center [1005, 432] width 350 height 34
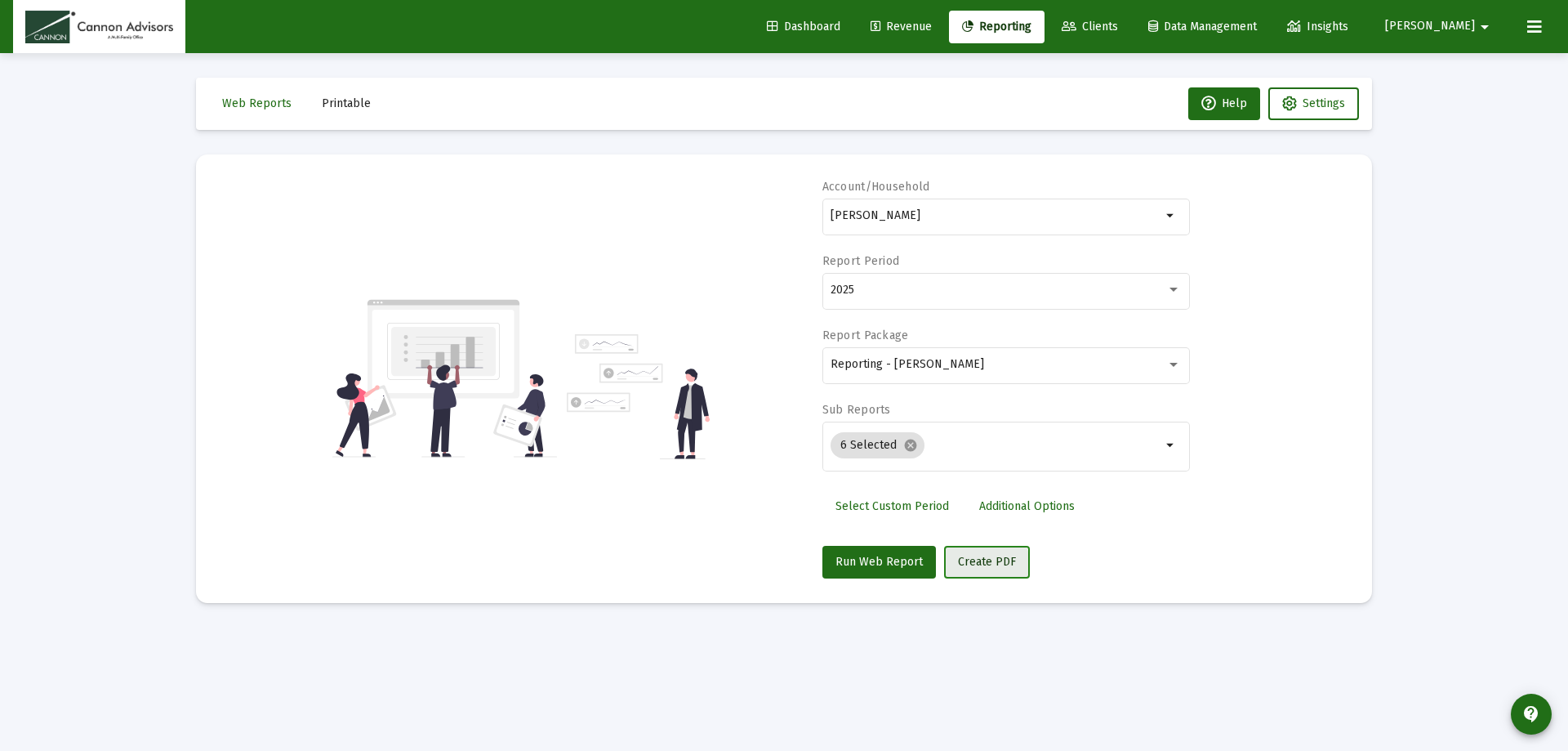
click at [979, 569] on button "Create PDF" at bounding box center [987, 561] width 86 height 32
click at [344, 104] on span "Printable" at bounding box center [346, 103] width 49 height 14
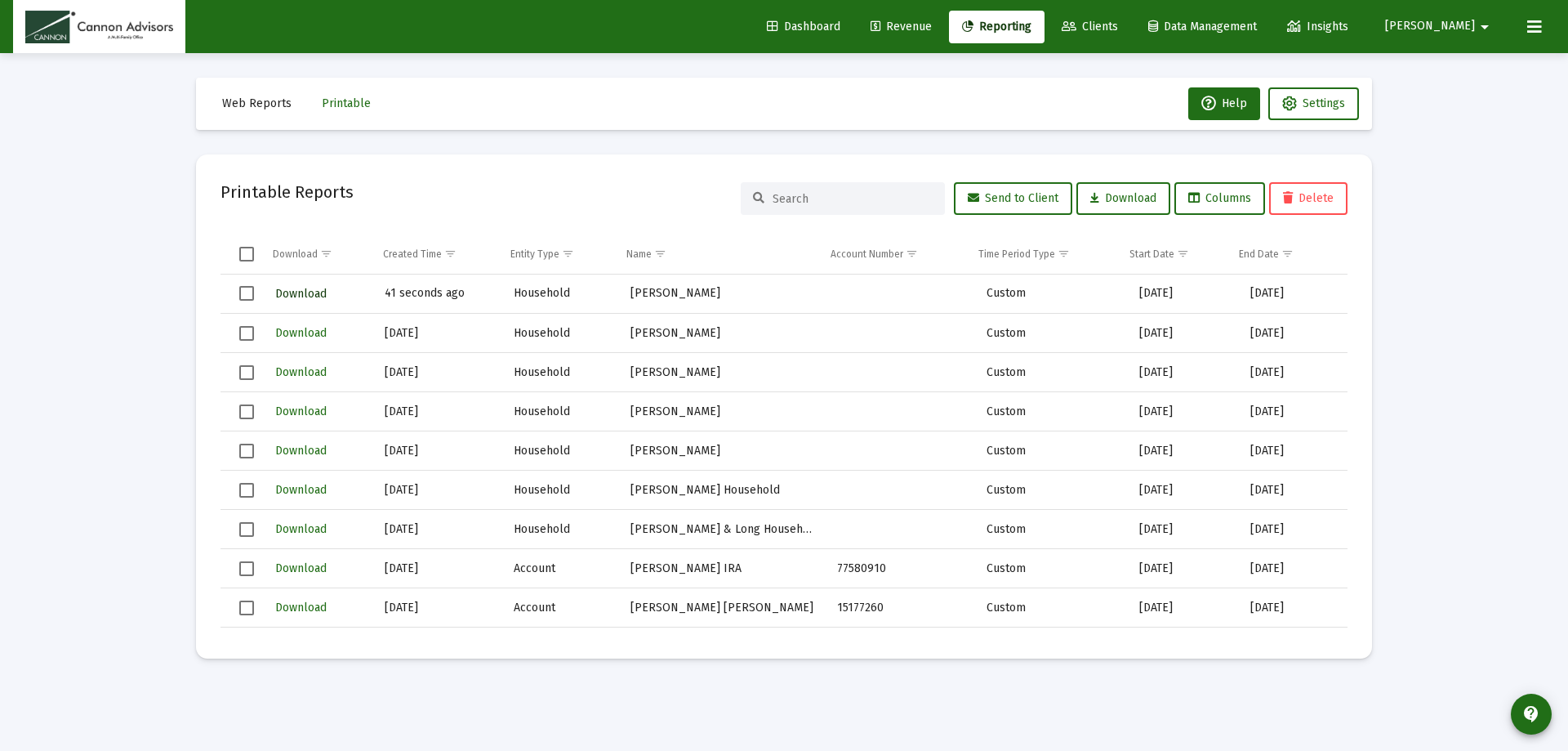
click at [302, 292] on span "Download" at bounding box center [301, 294] width 52 height 14
